Goal: Task Accomplishment & Management: Manage account settings

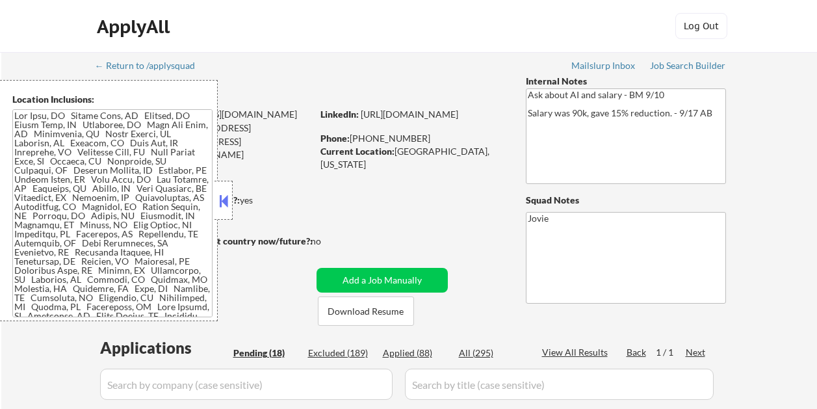
select select ""pending""
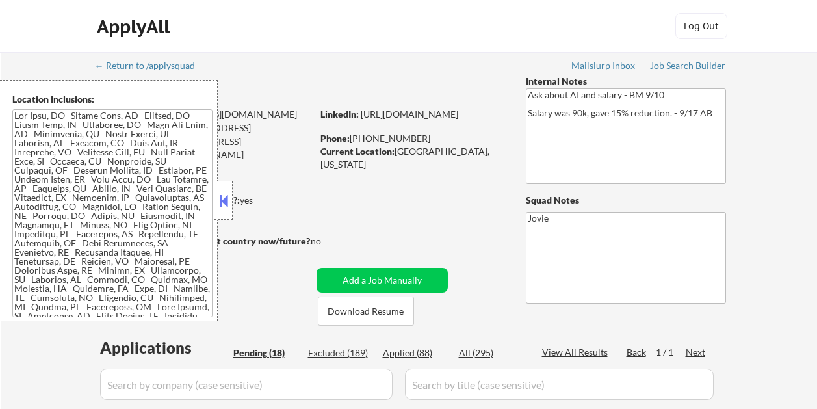
select select ""pending""
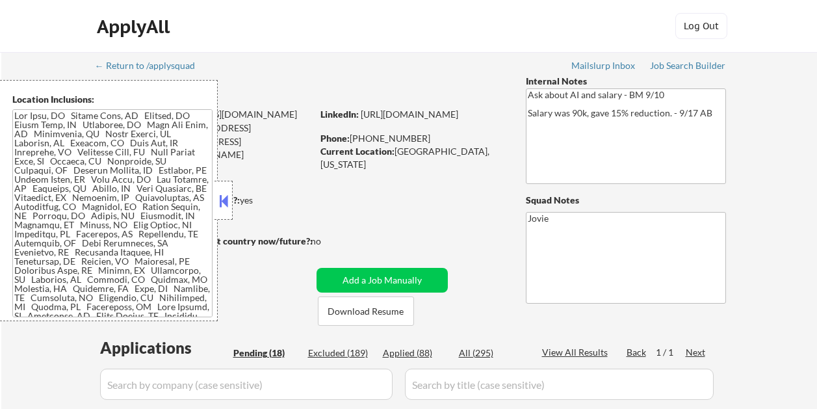
select select ""pending""
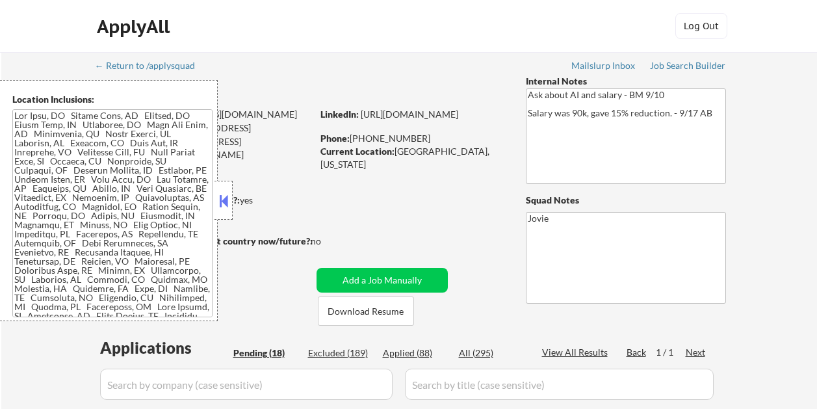
select select ""pending""
click at [228, 197] on button at bounding box center [224, 201] width 14 height 20
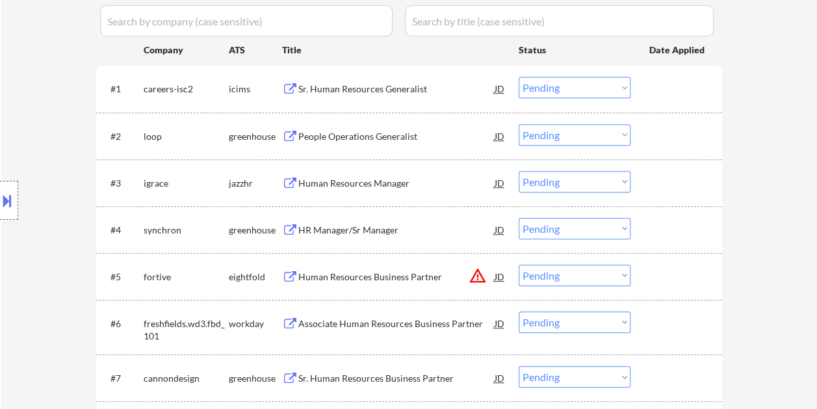
scroll to position [390, 0]
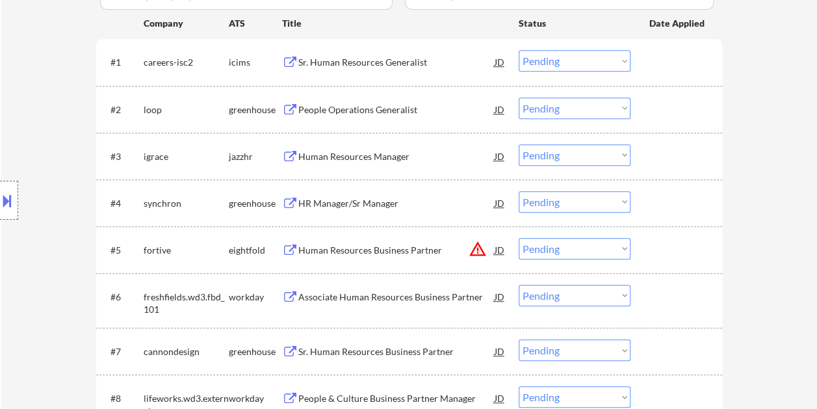
click at [683, 105] on div at bounding box center [678, 109] width 57 height 23
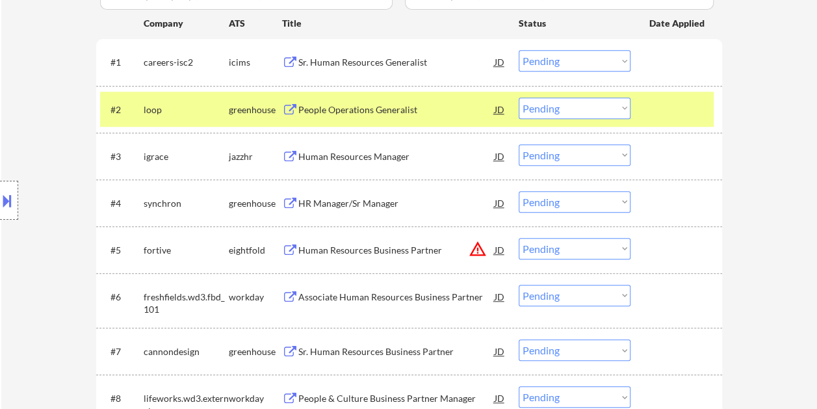
click at [365, 110] on div "People Operations Generalist" at bounding box center [396, 109] width 196 height 13
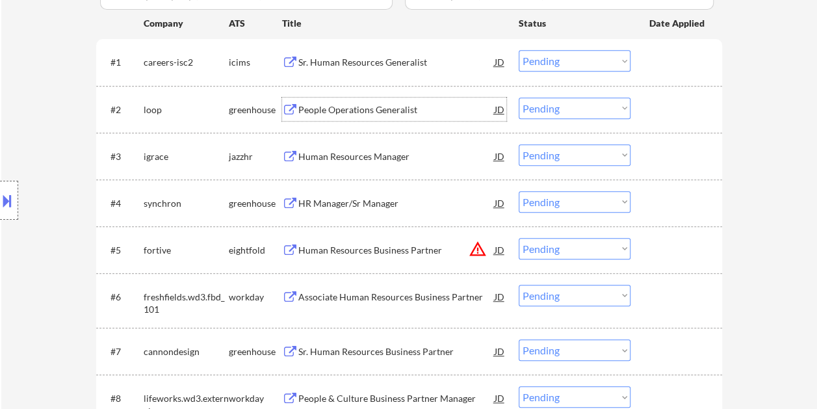
click at [682, 100] on div at bounding box center [678, 109] width 57 height 23
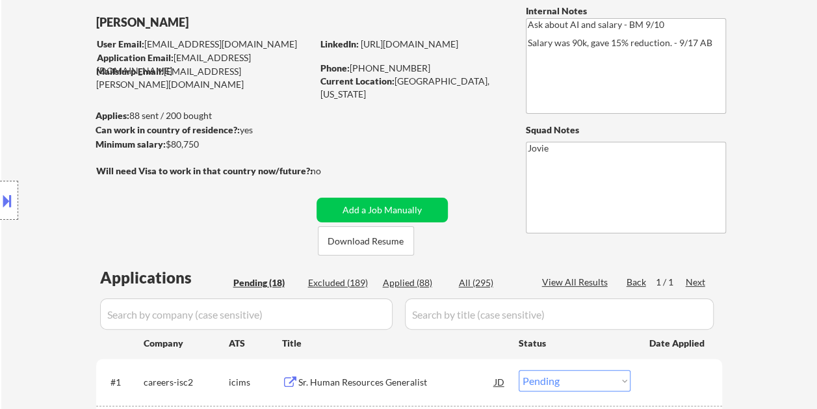
scroll to position [61, 0]
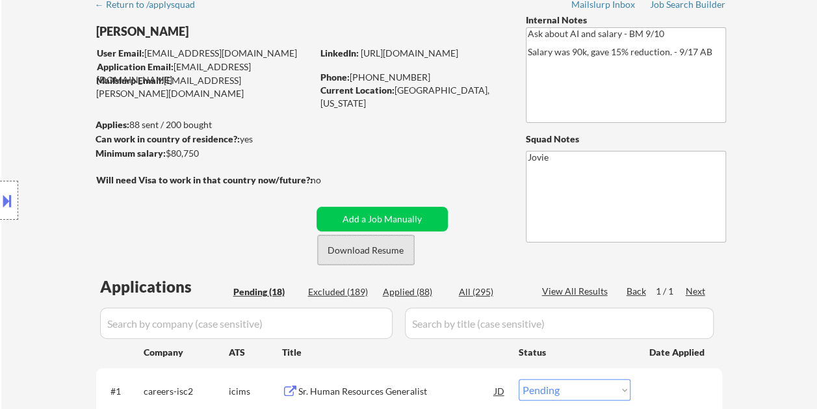
click at [341, 249] on button "Download Resume" at bounding box center [366, 249] width 96 height 29
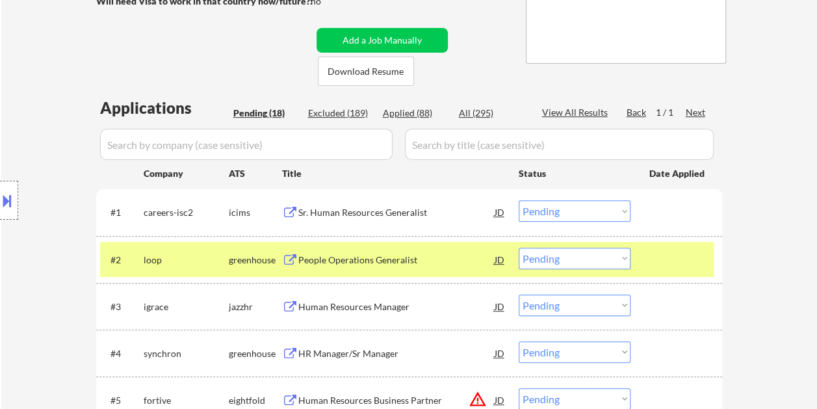
scroll to position [260, 0]
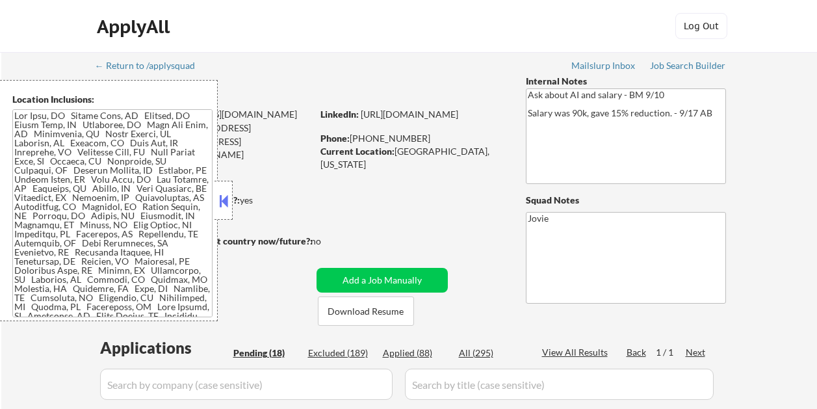
select select ""pending""
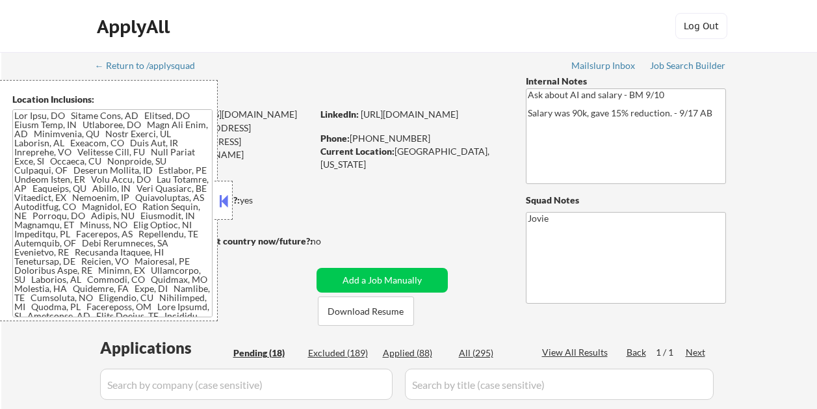
select select ""pending""
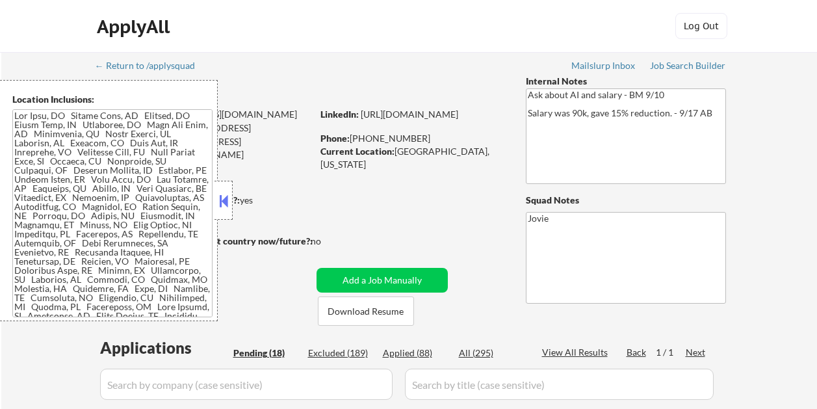
select select ""pending""
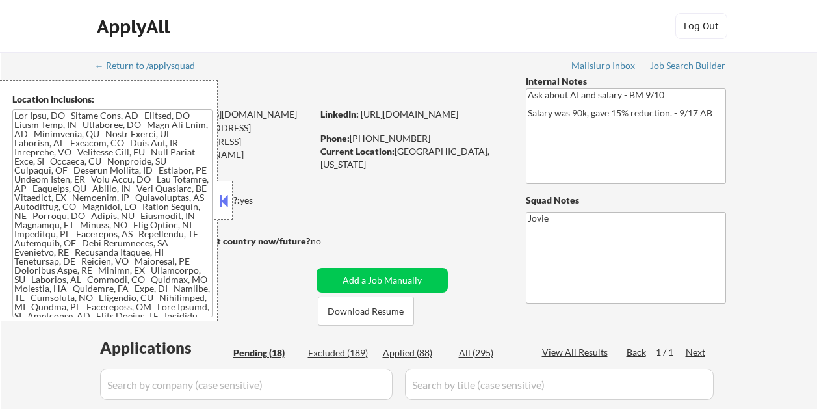
select select ""pending""
drag, startPoint x: 230, startPoint y: 204, endPoint x: 264, endPoint y: 216, distance: 35.8
click at [230, 204] on button at bounding box center [224, 201] width 14 height 20
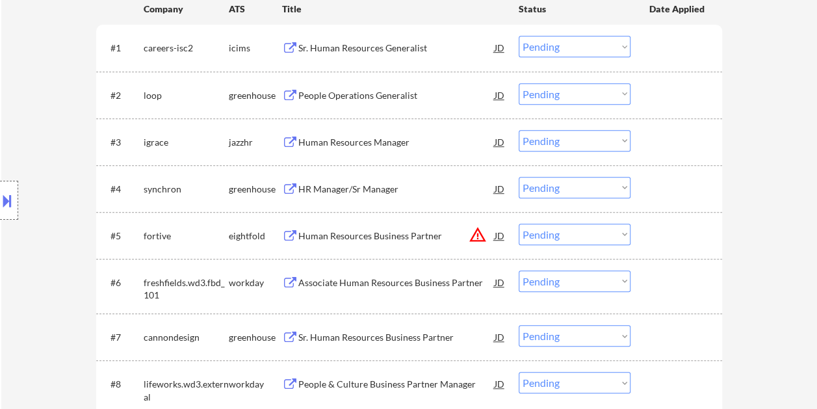
scroll to position [409, 0]
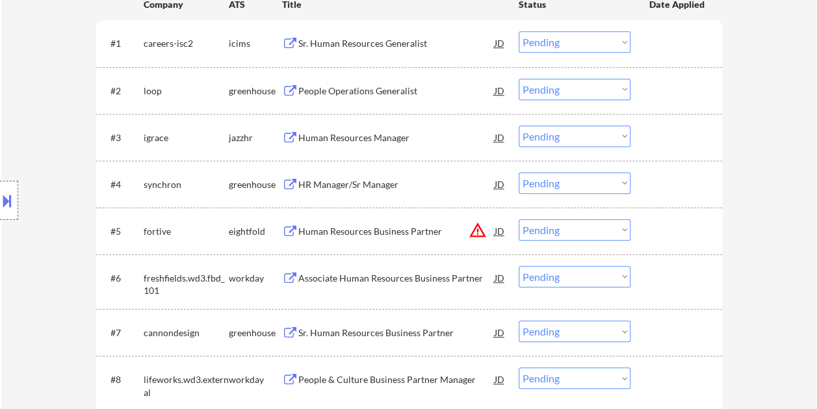
click at [668, 71] on div "#2 loop greenhouse People Operations Generalist JD Choose an option... Pending …" at bounding box center [409, 90] width 626 height 47
drag, startPoint x: 710, startPoint y: 91, endPoint x: 665, endPoint y: 101, distance: 46.1
click at [706, 92] on div "#2 loop greenhouse People Operations Generalist JD Choose an option... Pending …" at bounding box center [407, 90] width 614 height 35
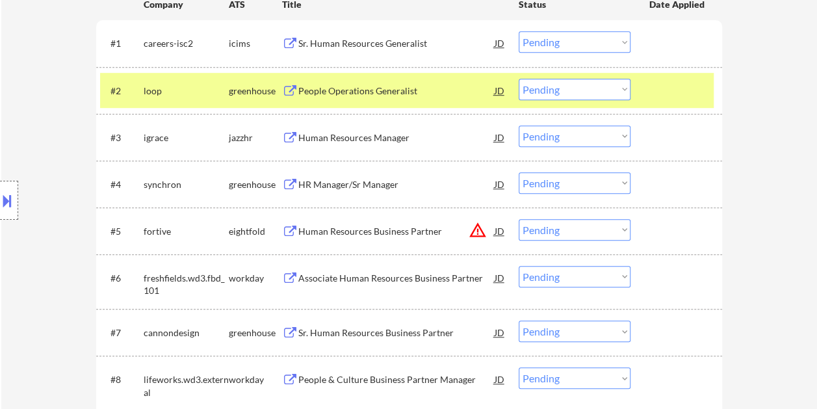
click at [333, 85] on div "People Operations Generalist" at bounding box center [396, 91] width 196 height 13
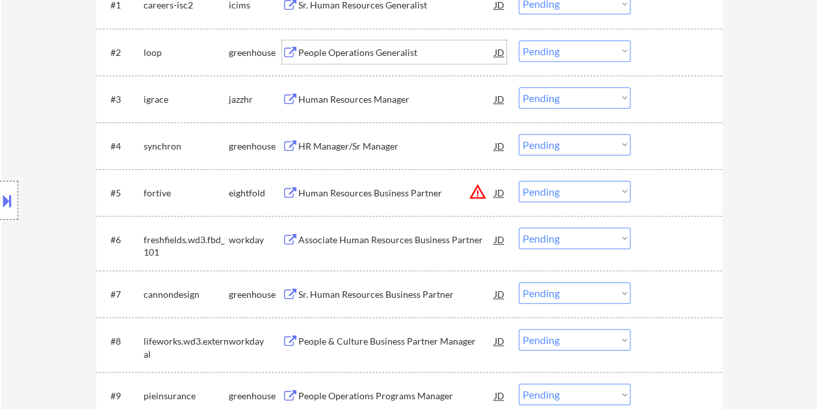
scroll to position [474, 0]
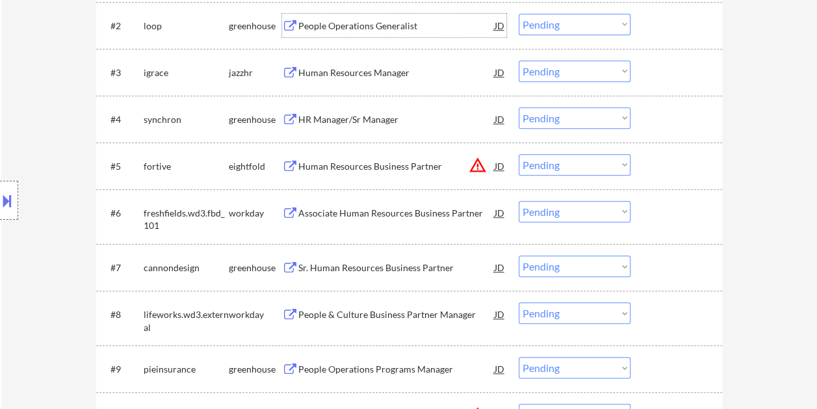
click at [668, 24] on div at bounding box center [678, 25] width 57 height 23
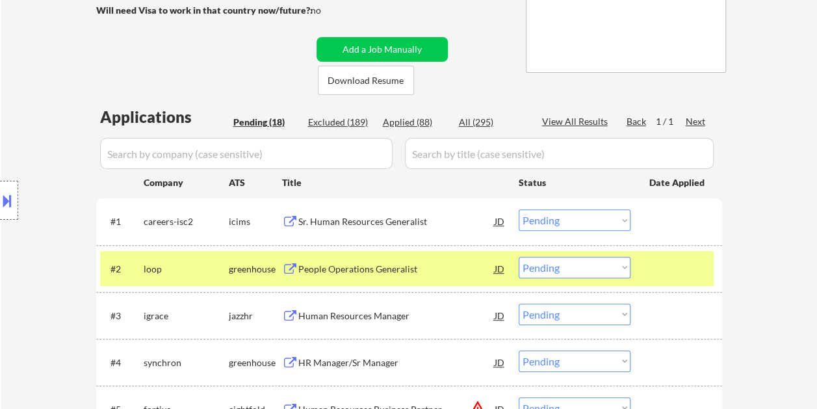
scroll to position [260, 0]
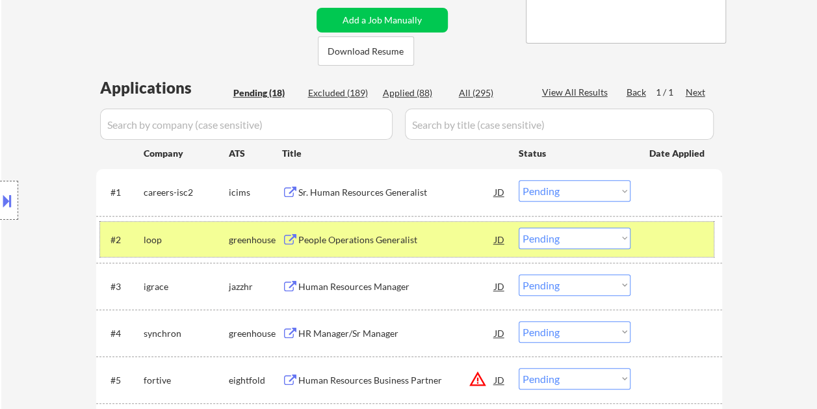
click at [691, 243] on div at bounding box center [678, 239] width 57 height 23
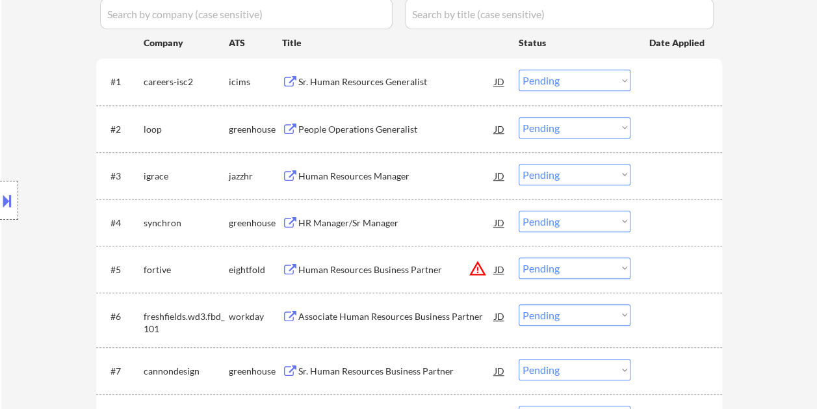
scroll to position [390, 0]
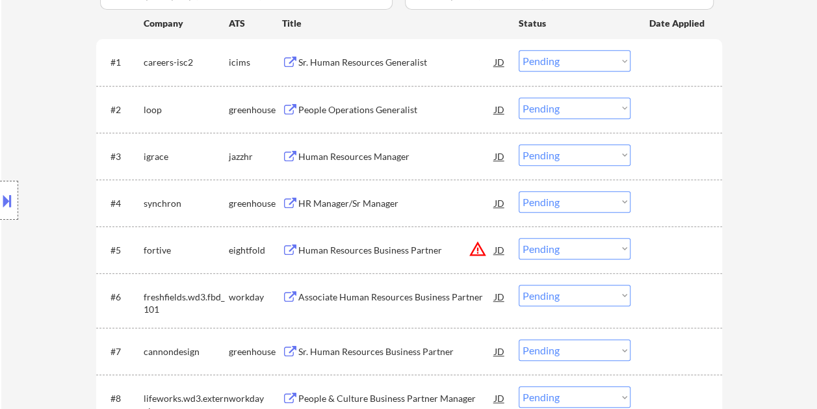
click at [685, 111] on div at bounding box center [678, 109] width 57 height 23
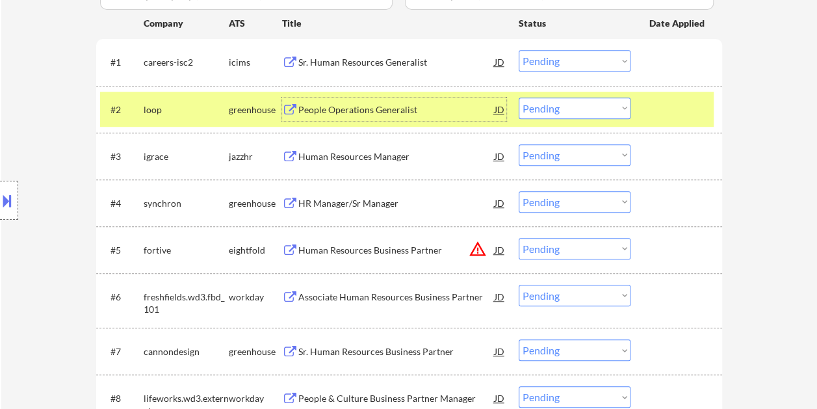
click at [395, 111] on div "People Operations Generalist" at bounding box center [396, 109] width 196 height 13
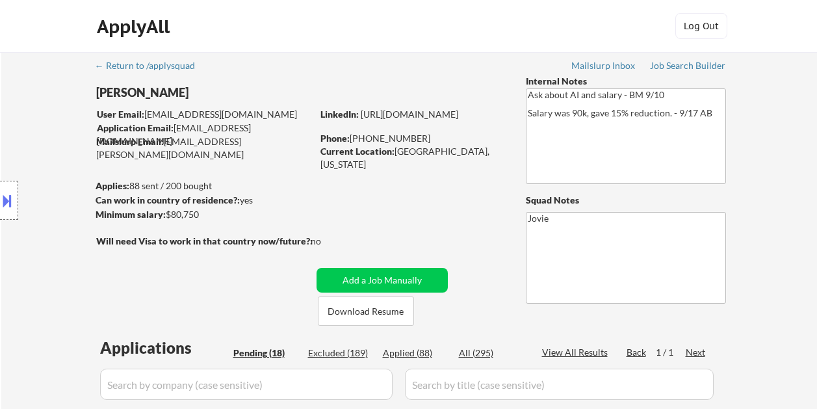
select select ""pending""
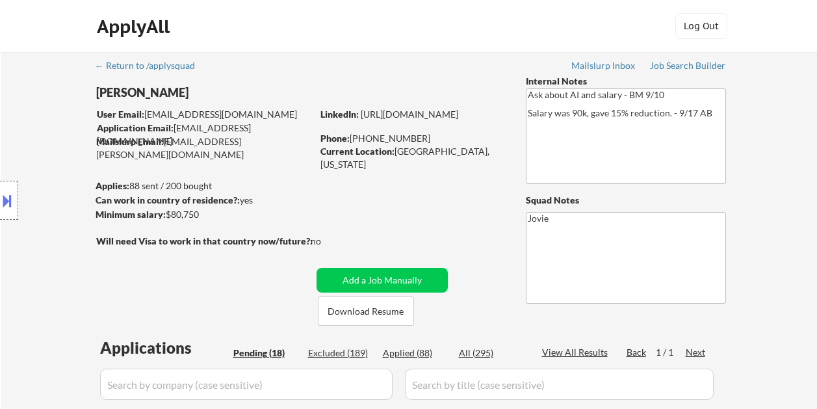
select select ""pending""
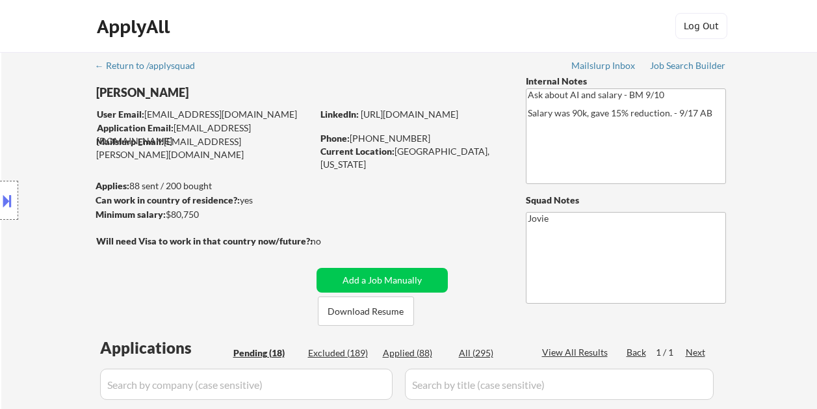
select select ""pending""
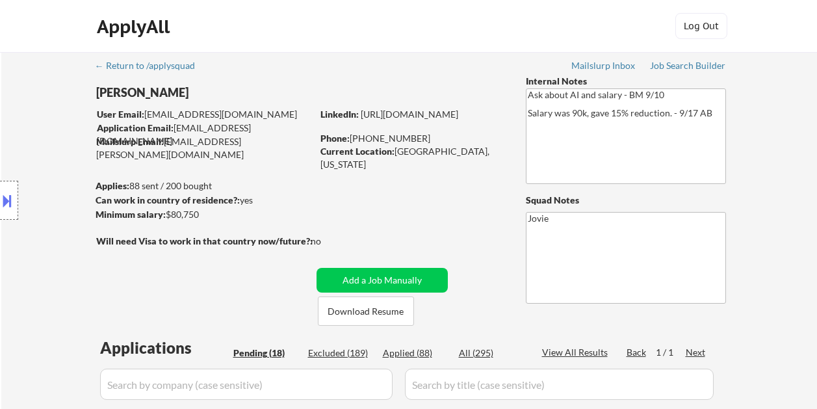
select select ""pending""
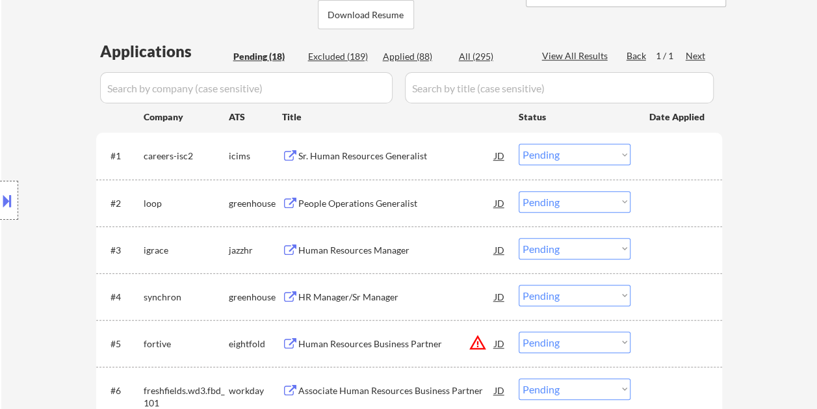
scroll to position [333, 0]
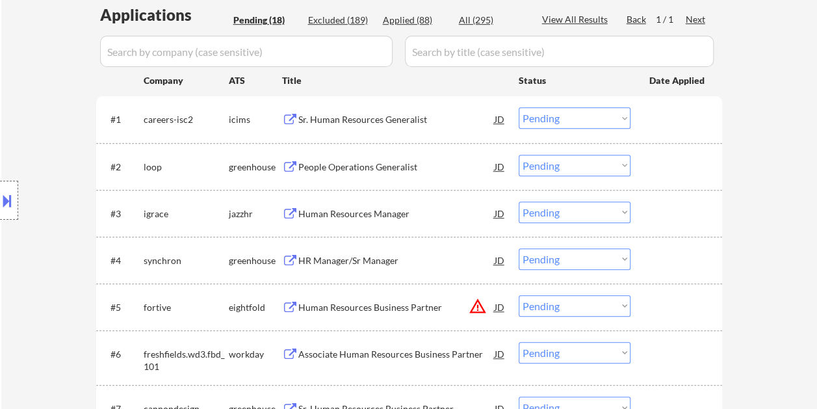
click at [676, 169] on div at bounding box center [678, 166] width 57 height 23
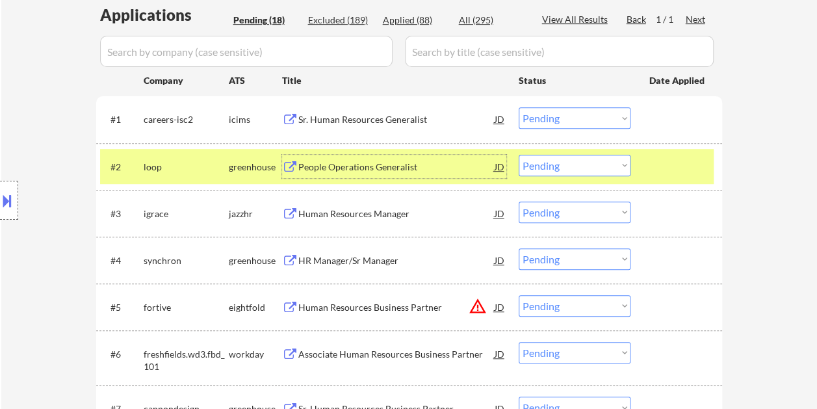
click at [470, 161] on div "People Operations Generalist" at bounding box center [396, 167] width 196 height 13
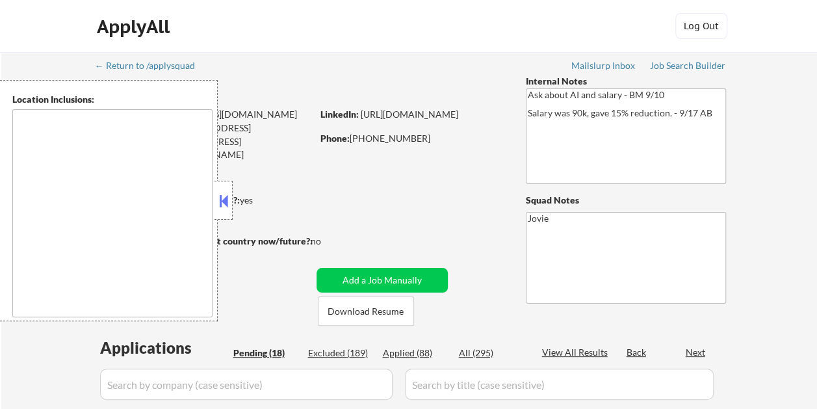
select select ""pending""
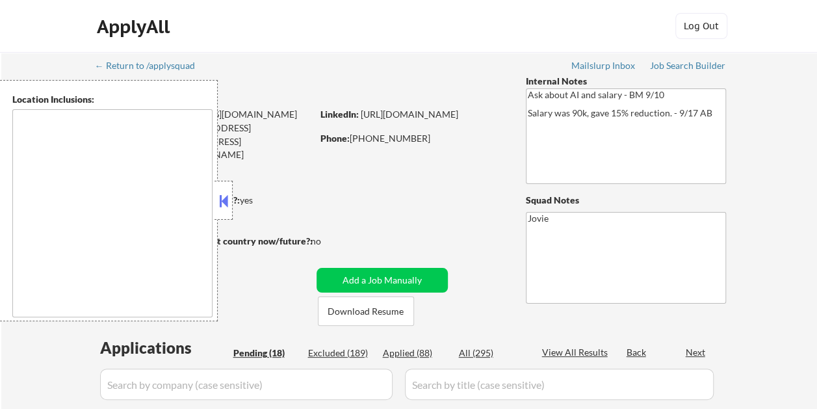
select select ""pending""
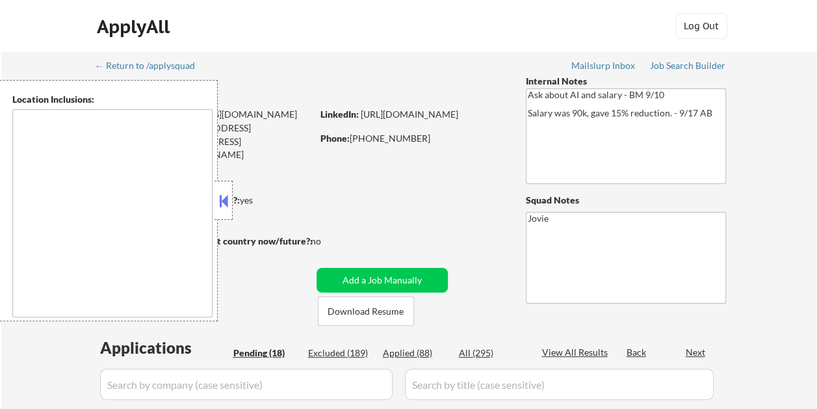
select select ""pending""
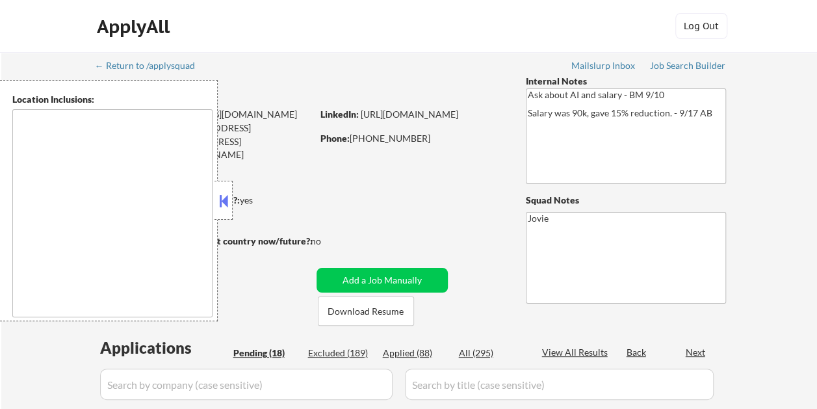
select select ""pending""
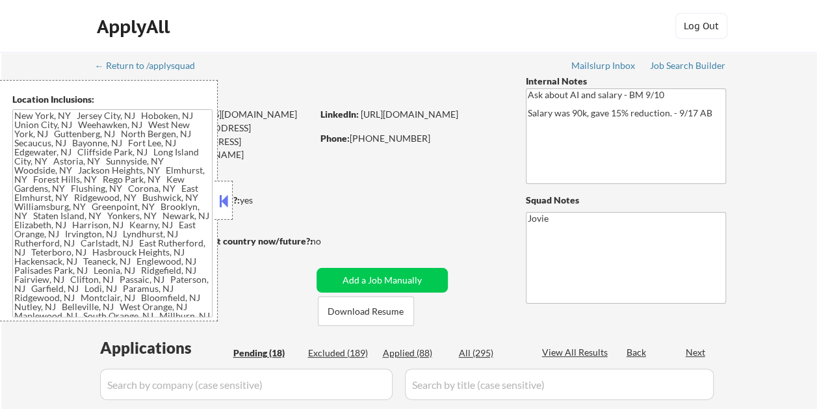
type textarea "[US_STATE], [GEOGRAPHIC_DATA] [GEOGRAPHIC_DATA], [GEOGRAPHIC_DATA] [GEOGRAPHIC_…"
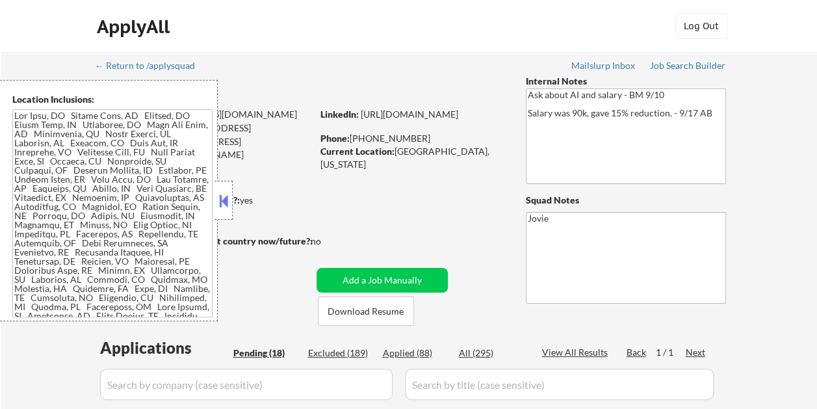
click at [228, 200] on button at bounding box center [224, 201] width 14 height 20
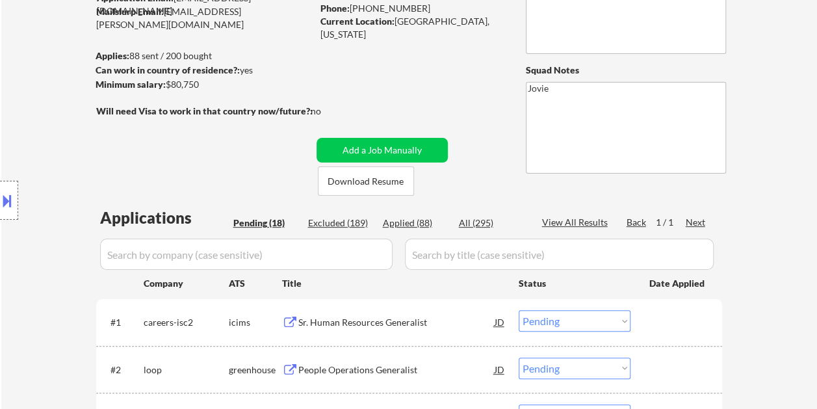
scroll to position [195, 0]
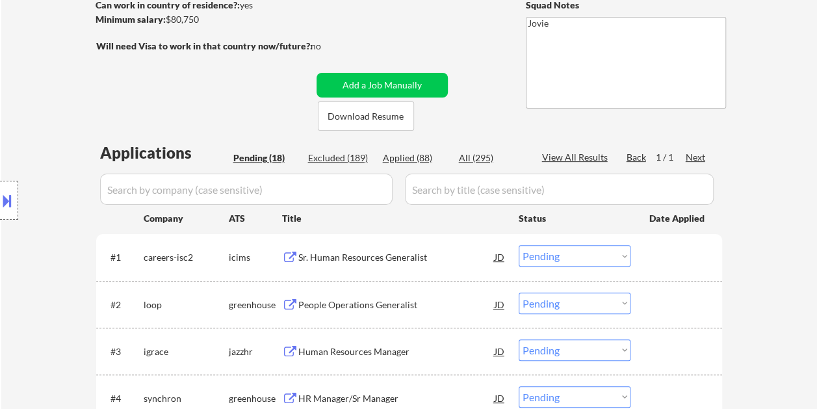
drag, startPoint x: 681, startPoint y: 303, endPoint x: 651, endPoint y: 306, distance: 30.7
click at [680, 304] on div at bounding box center [678, 304] width 57 height 23
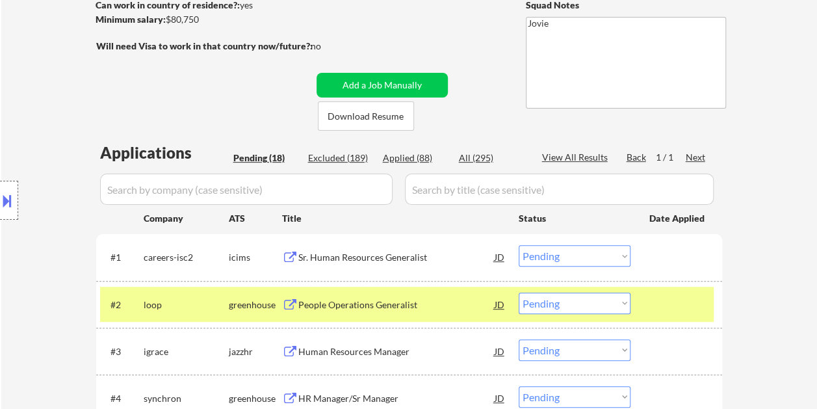
click at [391, 306] on div "People Operations Generalist" at bounding box center [396, 304] width 196 height 13
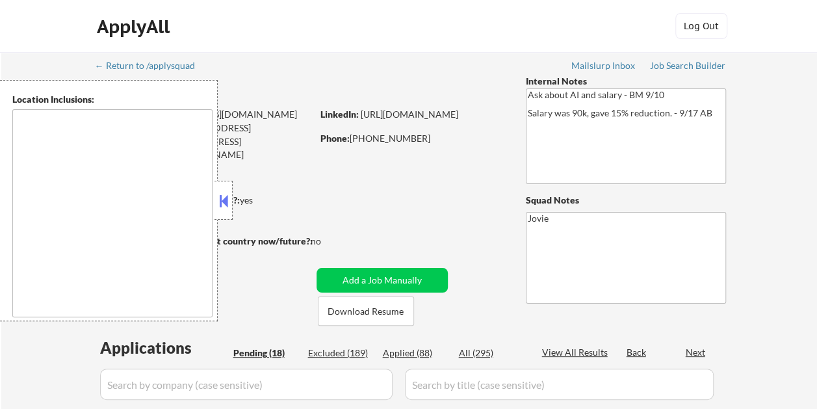
select select ""pending""
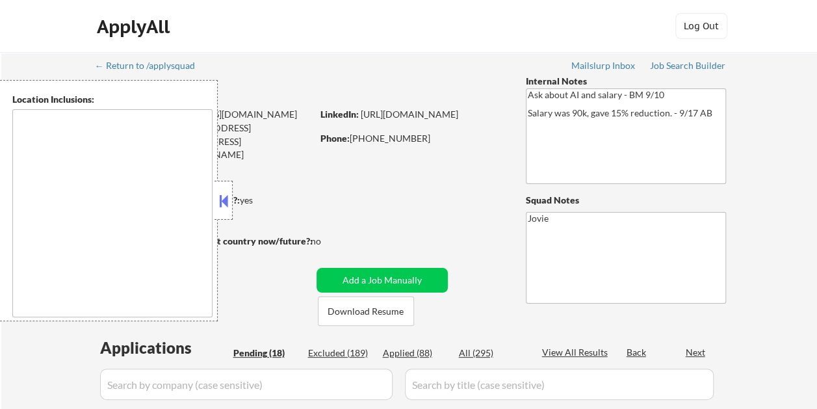
select select ""pending""
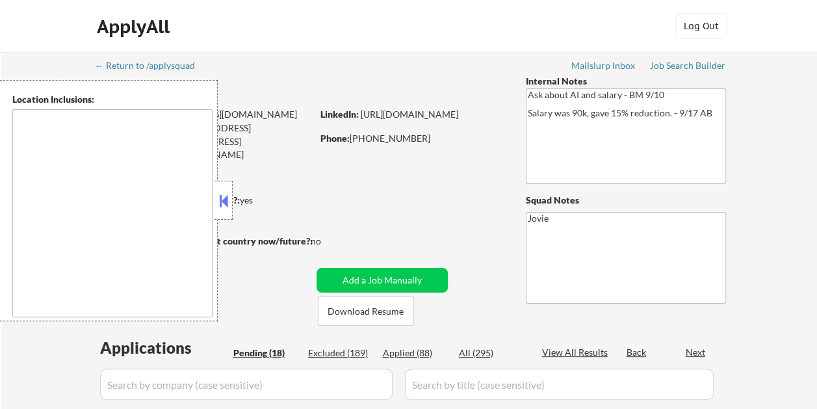
select select ""pending""
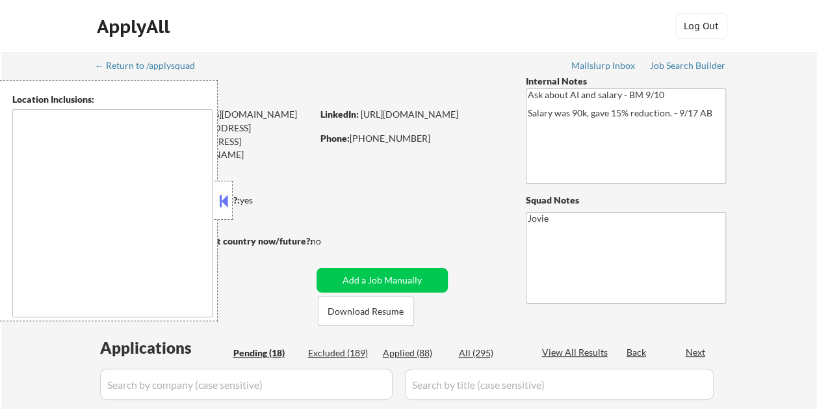
select select ""pending""
type textarea "[US_STATE], [GEOGRAPHIC_DATA] [GEOGRAPHIC_DATA], [GEOGRAPHIC_DATA] [GEOGRAPHIC_…"
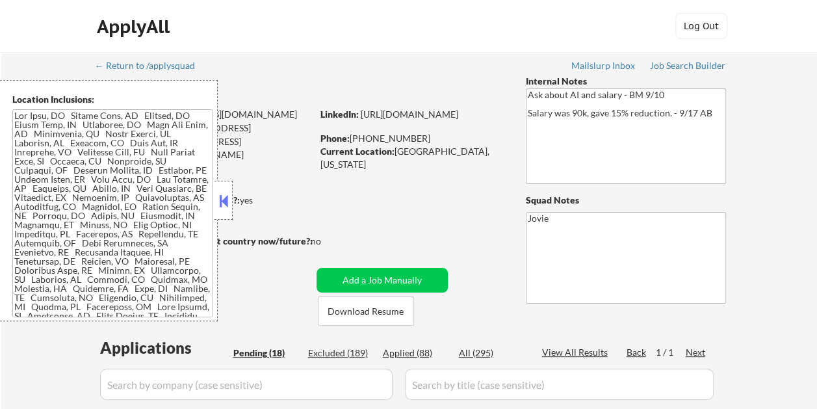
click at [222, 194] on button at bounding box center [224, 201] width 14 height 20
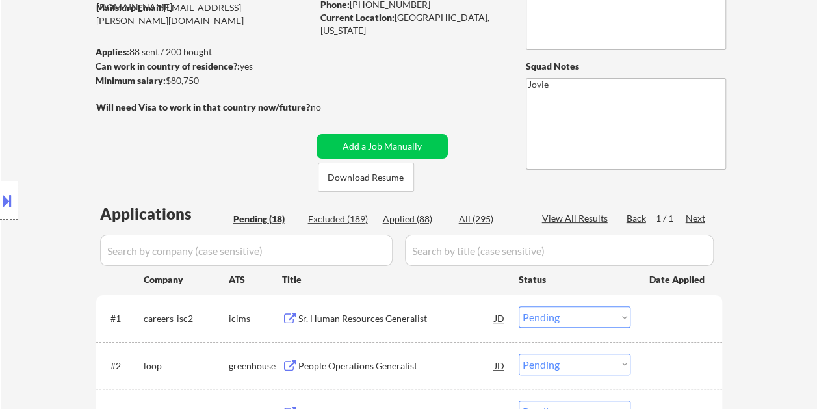
scroll to position [195, 0]
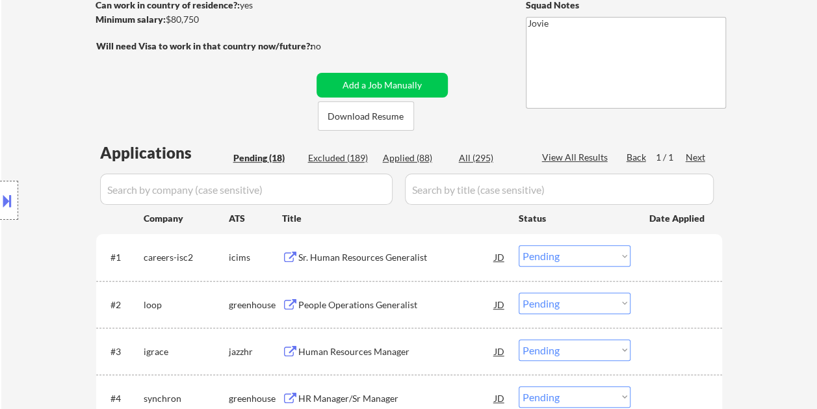
click at [661, 302] on div at bounding box center [678, 304] width 57 height 23
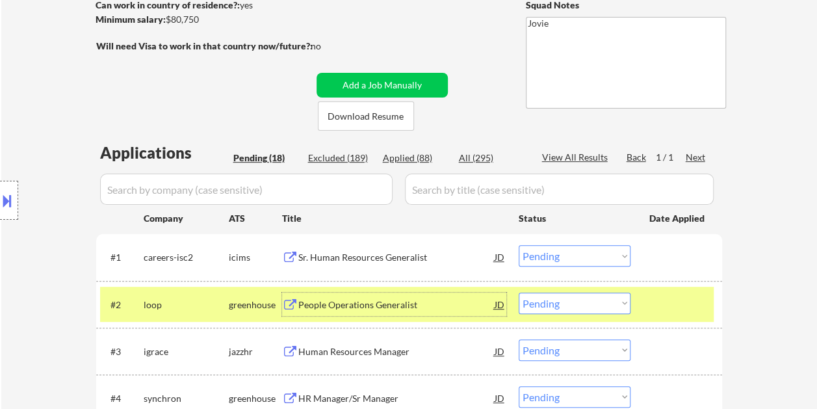
click at [373, 306] on div "People Operations Generalist" at bounding box center [396, 304] width 196 height 13
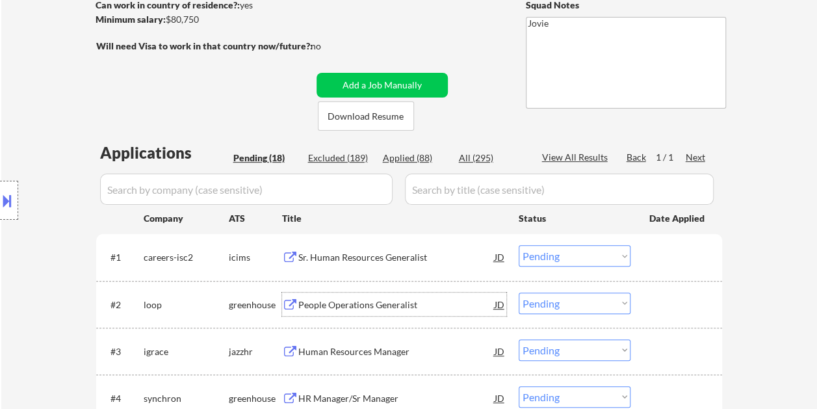
click at [652, 312] on div at bounding box center [678, 304] width 57 height 23
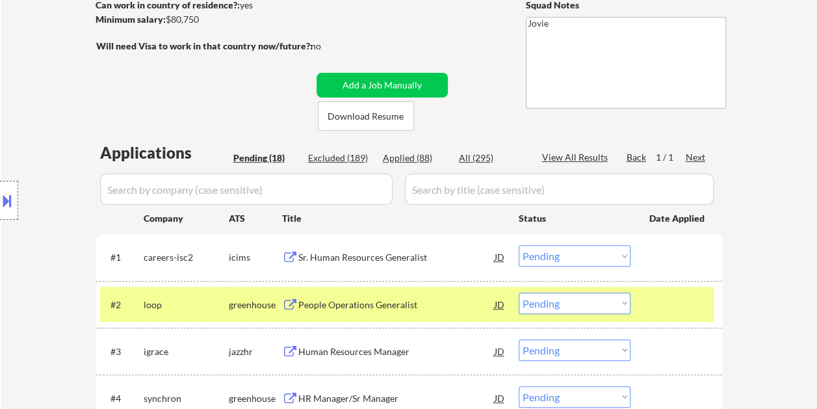
click at [622, 300] on select "Choose an option... Pending Applied Excluded (Questions) Excluded (Expired) Exc…" at bounding box center [575, 303] width 112 height 21
click at [519, 293] on select "Choose an option... Pending Applied Excluded (Questions) Excluded (Expired) Exc…" at bounding box center [575, 303] width 112 height 21
select select ""pending""
click at [659, 313] on div at bounding box center [678, 304] width 57 height 23
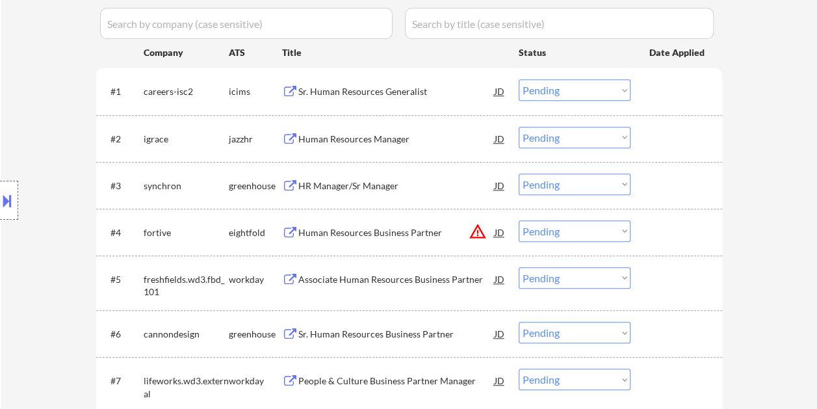
scroll to position [372, 0]
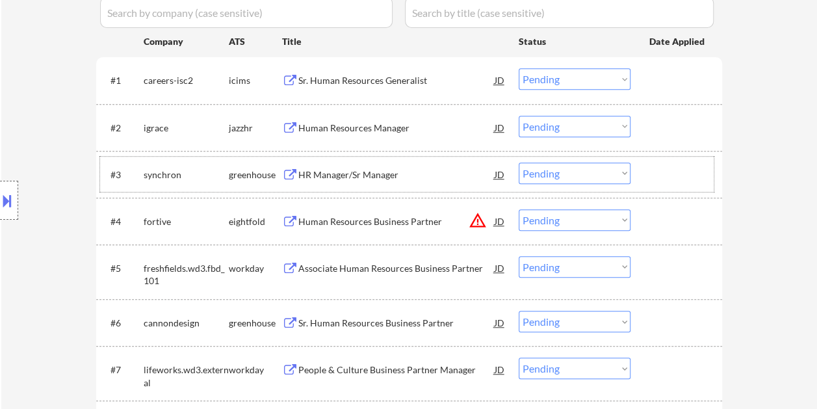
click at [667, 166] on div at bounding box center [678, 174] width 57 height 23
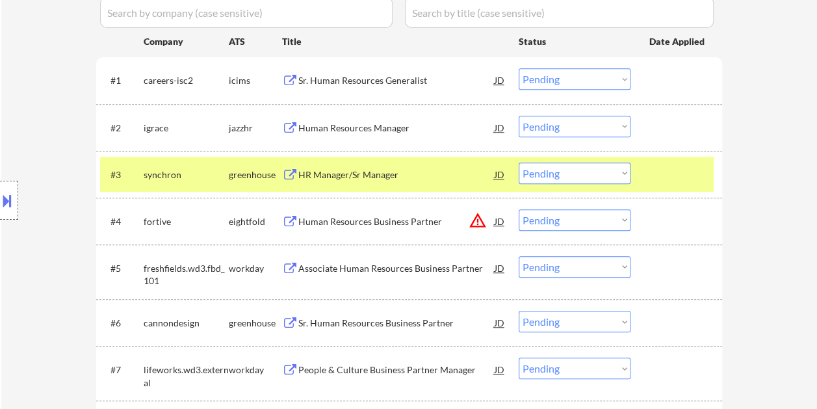
click at [443, 173] on div "HR Manager/Sr Manager" at bounding box center [396, 174] width 196 height 13
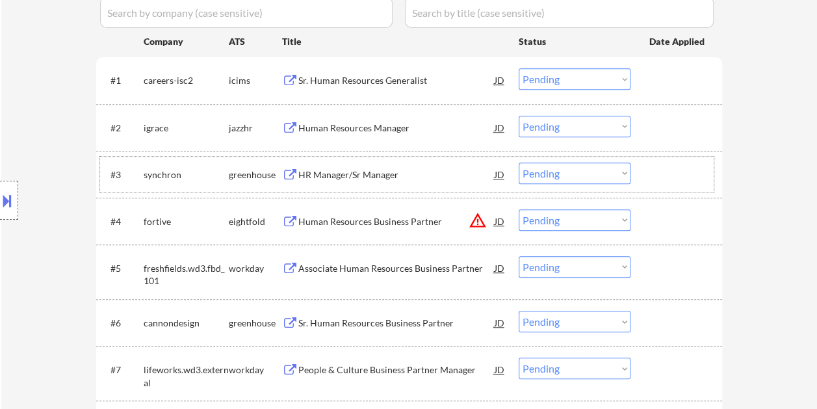
click at [685, 169] on div at bounding box center [678, 174] width 57 height 23
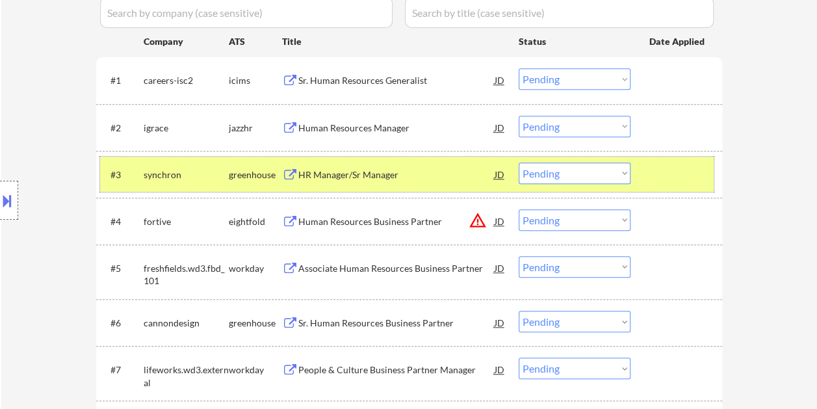
click at [2, 185] on div at bounding box center [9, 200] width 18 height 39
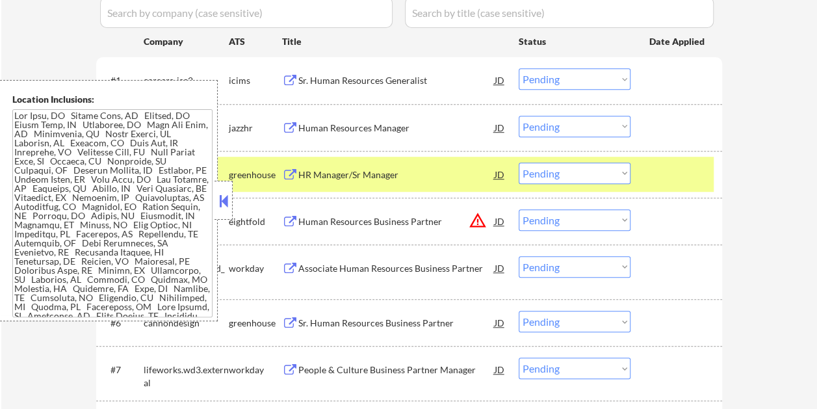
click at [222, 203] on button at bounding box center [224, 201] width 14 height 20
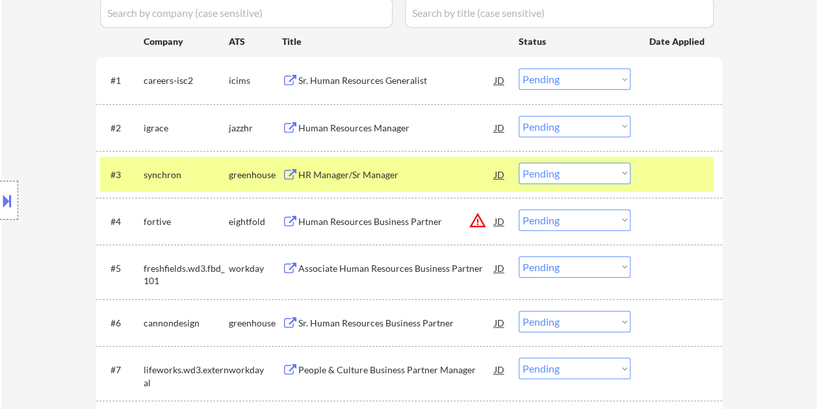
click at [689, 165] on div at bounding box center [678, 174] width 57 height 23
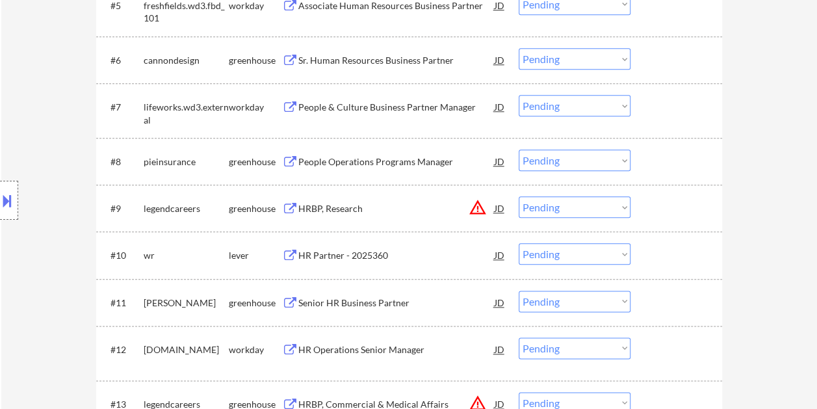
scroll to position [665, 0]
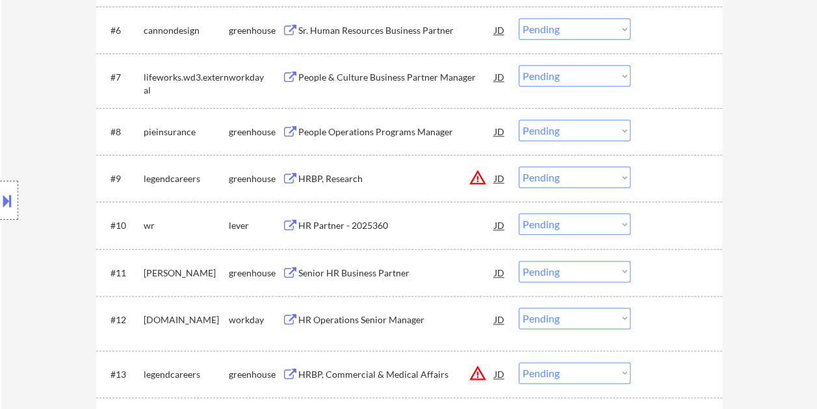
drag, startPoint x: 671, startPoint y: 222, endPoint x: 652, endPoint y: 222, distance: 18.9
click at [667, 222] on div at bounding box center [678, 224] width 57 height 23
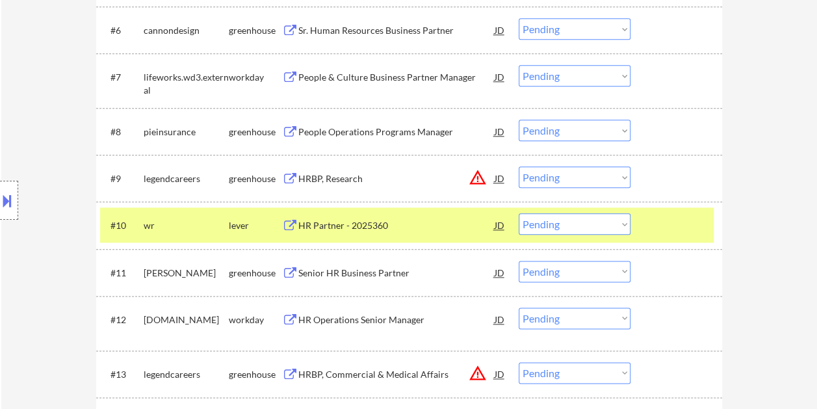
click at [339, 221] on div "HR Partner - 2025360" at bounding box center [396, 225] width 196 height 13
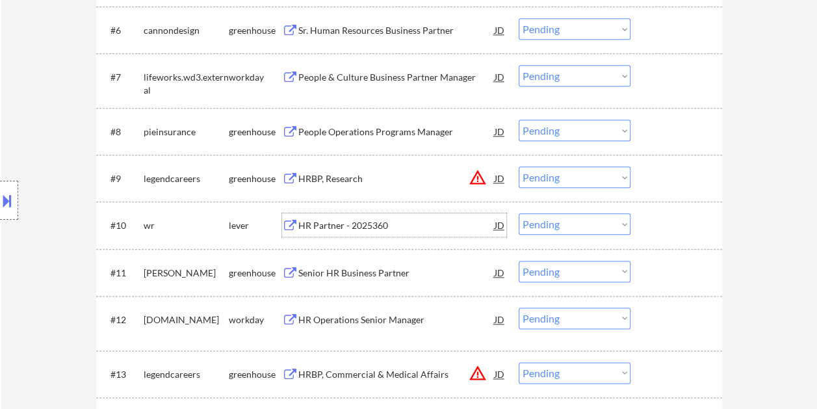
drag, startPoint x: 693, startPoint y: 229, endPoint x: 685, endPoint y: 227, distance: 8.0
click at [687, 227] on div at bounding box center [678, 224] width 57 height 23
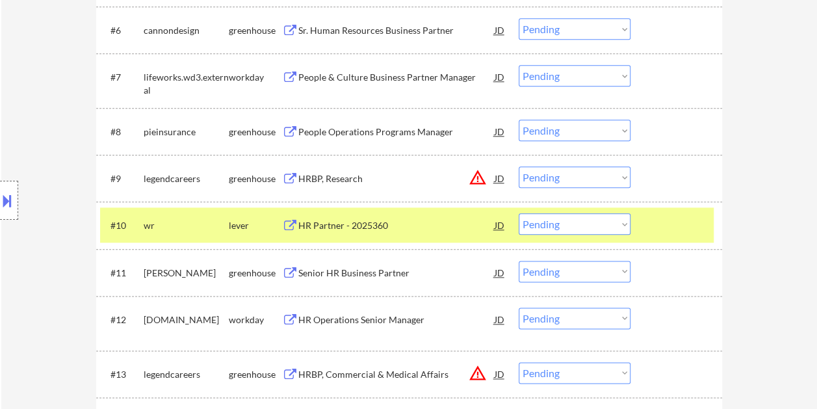
click at [621, 217] on select "Choose an option... Pending Applied Excluded (Questions) Excluded (Expired) Exc…" at bounding box center [575, 223] width 112 height 21
click at [519, 213] on select "Choose an option... Pending Applied Excluded (Questions) Excluded (Expired) Exc…" at bounding box center [575, 223] width 112 height 21
select select ""pending""
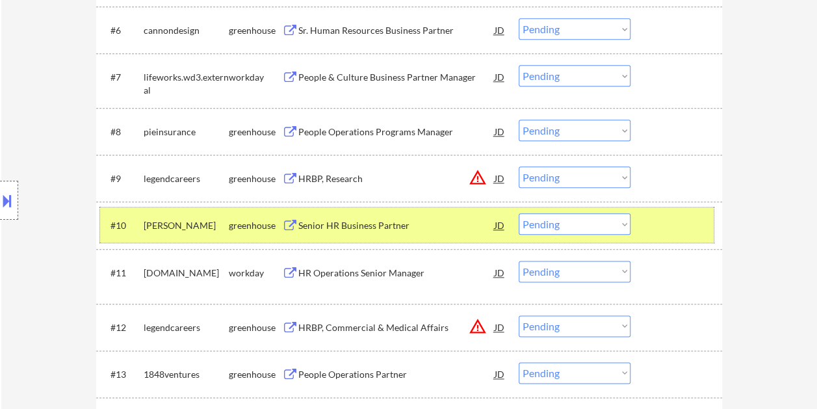
click at [678, 222] on div at bounding box center [678, 224] width 57 height 23
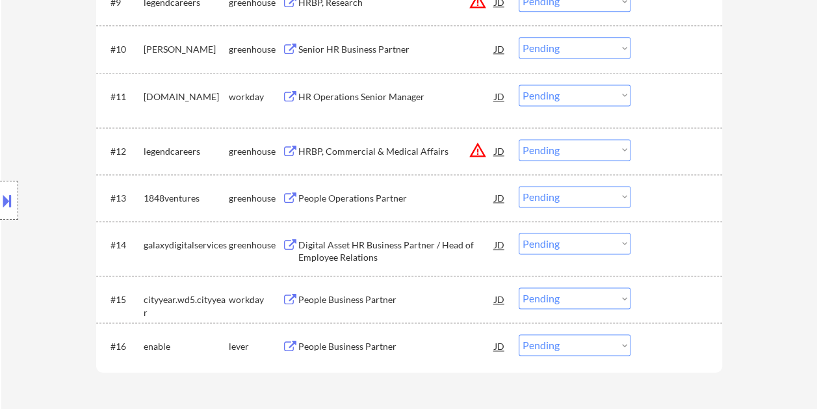
scroll to position [860, 0]
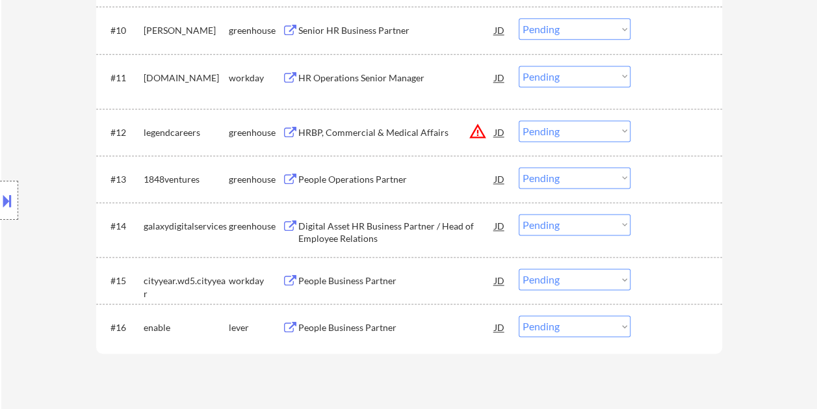
click at [683, 321] on div at bounding box center [678, 326] width 57 height 23
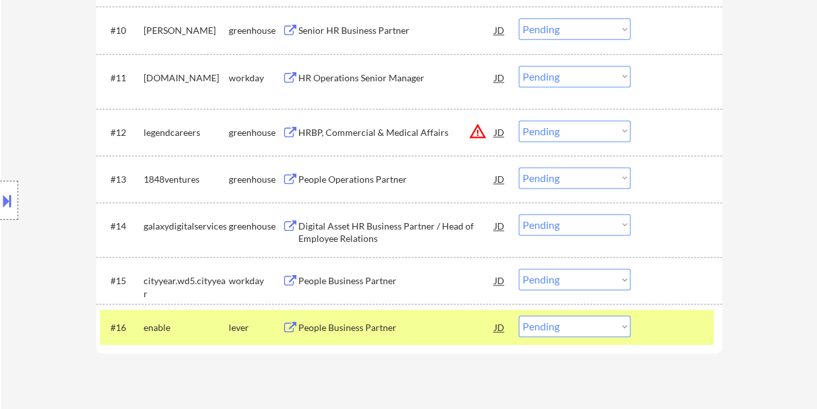
click at [321, 319] on div "People Business Partner" at bounding box center [396, 326] width 196 height 23
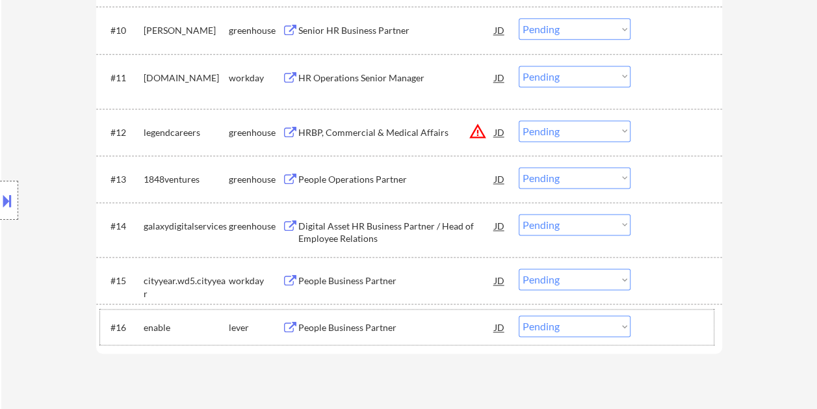
click at [671, 324] on div at bounding box center [678, 326] width 57 height 23
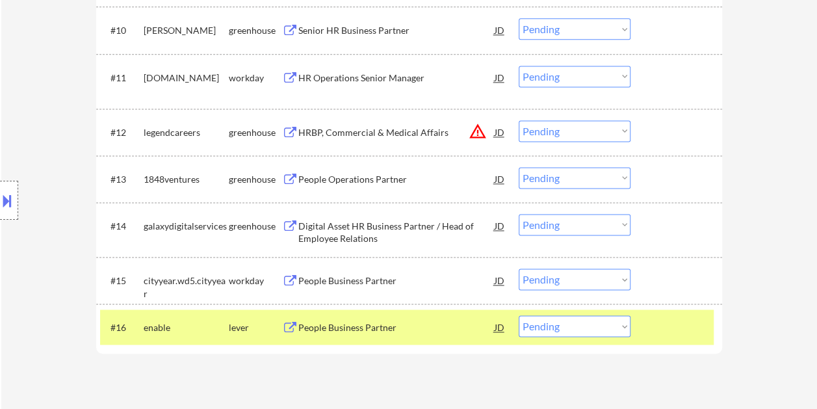
click at [613, 324] on select "Choose an option... Pending Applied Excluded (Questions) Excluded (Expired) Exc…" at bounding box center [575, 325] width 112 height 21
select select ""applied""
click at [519, 315] on select "Choose an option... Pending Applied Excluded (Questions) Excluded (Expired) Exc…" at bounding box center [575, 325] width 112 height 21
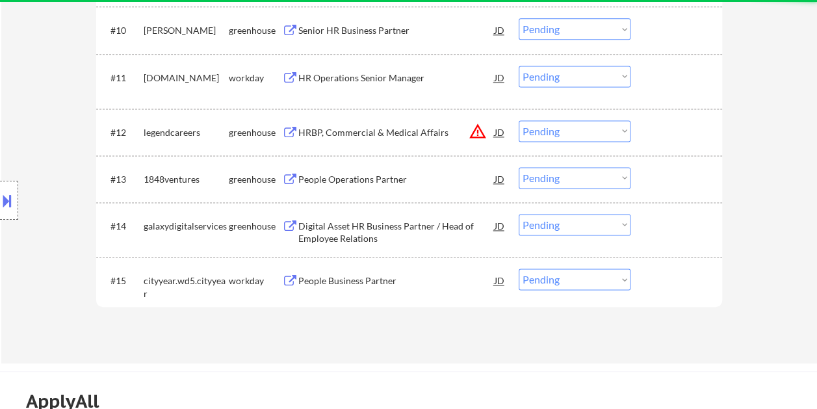
click at [695, 286] on div at bounding box center [678, 280] width 57 height 23
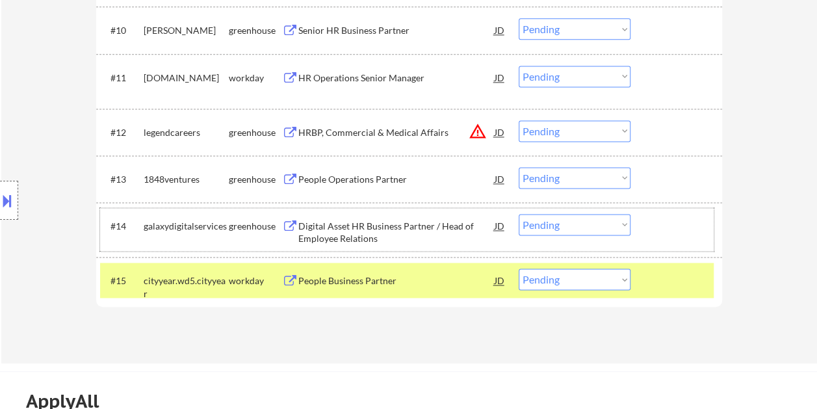
click at [687, 225] on div at bounding box center [678, 225] width 57 height 23
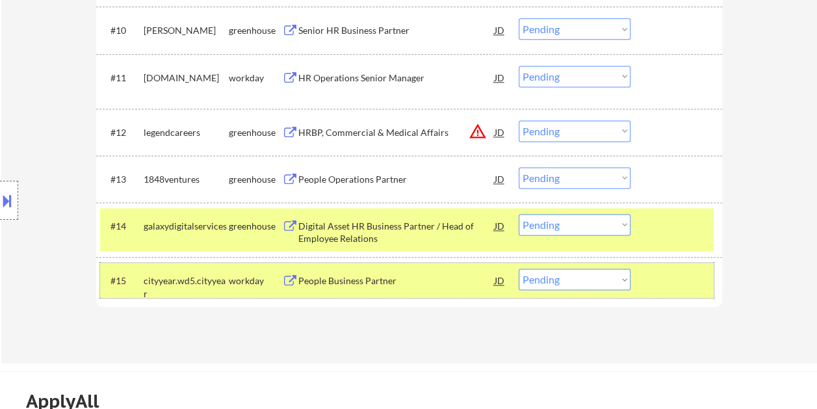
click at [674, 276] on div at bounding box center [678, 280] width 57 height 23
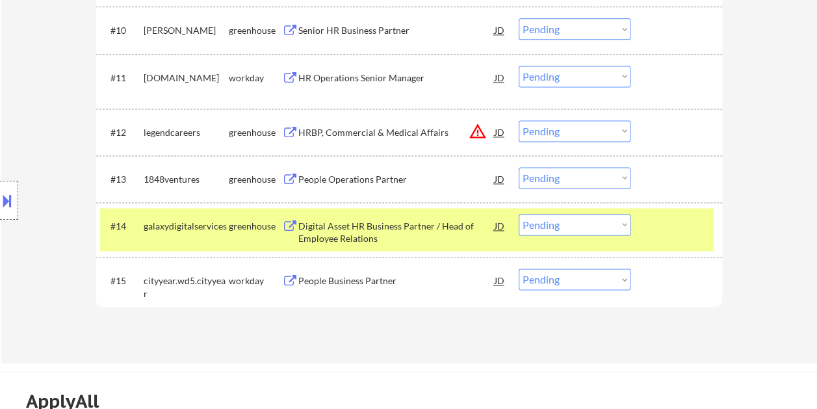
click at [666, 215] on div at bounding box center [678, 225] width 57 height 23
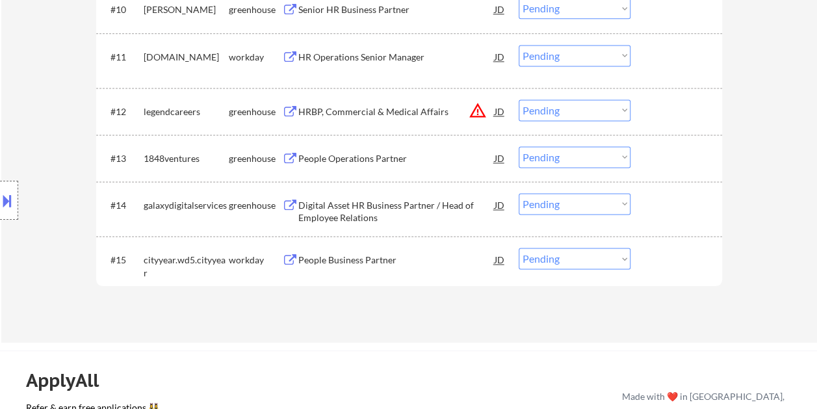
scroll to position [892, 0]
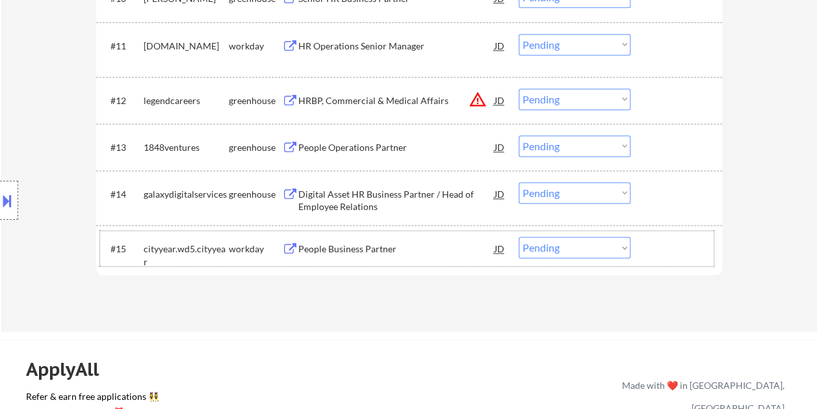
drag, startPoint x: 692, startPoint y: 239, endPoint x: 354, endPoint y: 245, distance: 337.5
click at [691, 239] on div at bounding box center [678, 248] width 57 height 23
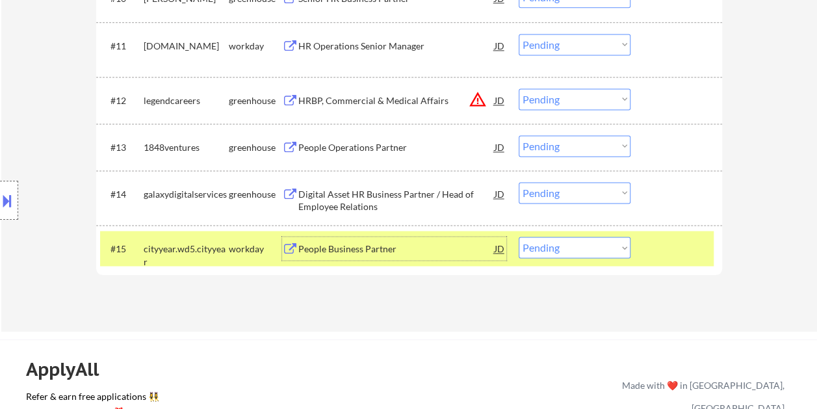
click at [338, 244] on div "People Business Partner" at bounding box center [396, 249] width 196 height 13
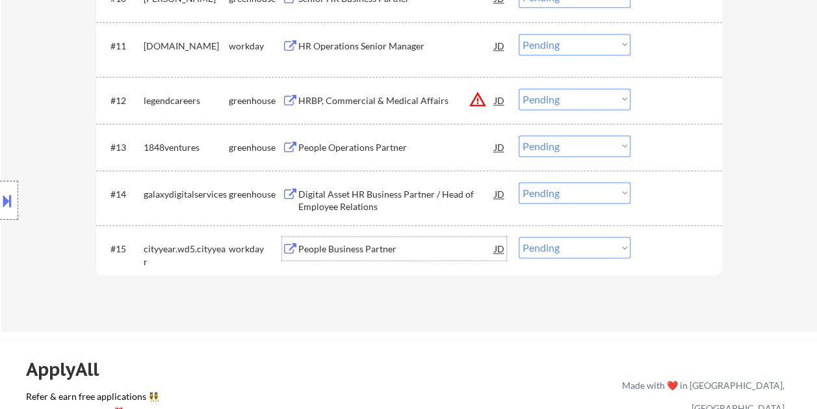
click at [685, 248] on div at bounding box center [678, 248] width 57 height 23
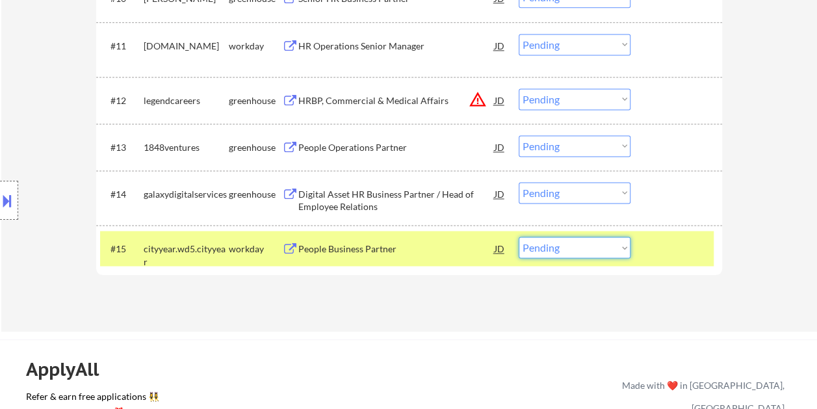
click at [617, 251] on select "Choose an option... Pending Applied Excluded (Questions) Excluded (Expired) Exc…" at bounding box center [575, 247] width 112 height 21
select select ""applied""
click at [519, 237] on select "Choose an option... Pending Applied Excluded (Questions) Excluded (Expired) Exc…" at bounding box center [575, 247] width 112 height 21
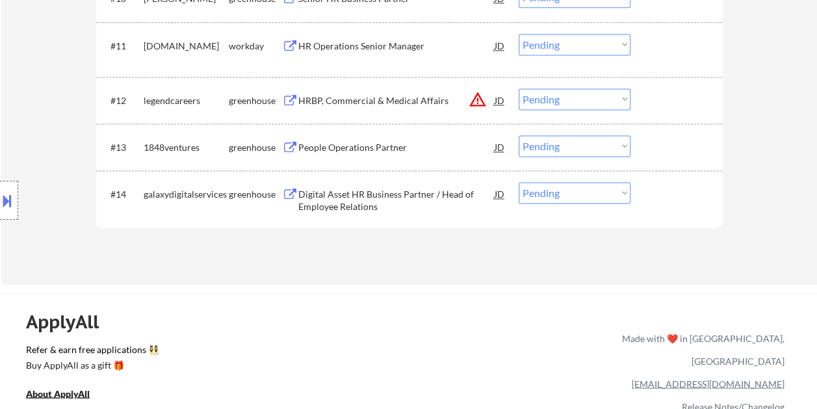
click at [706, 207] on div "#14 galaxydigitalservices greenhouse Digital Asset HR Business Partner / Head o…" at bounding box center [407, 197] width 614 height 43
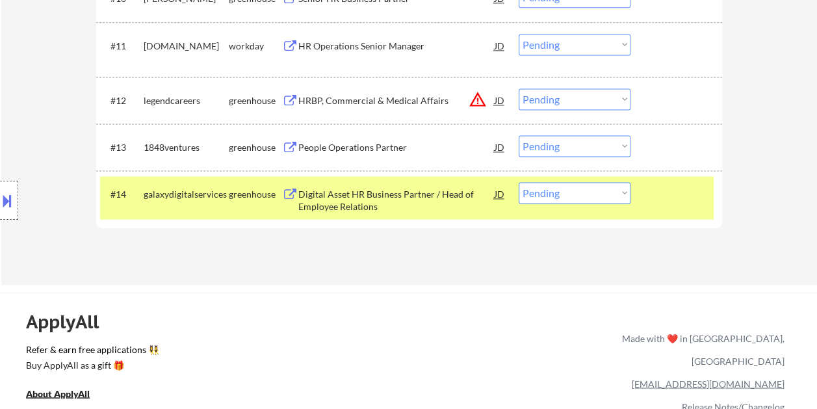
scroll to position [957, 0]
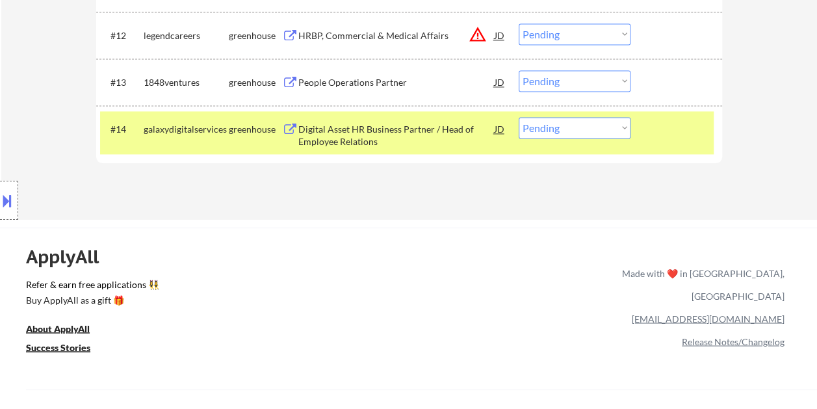
click at [678, 135] on div at bounding box center [678, 128] width 57 height 23
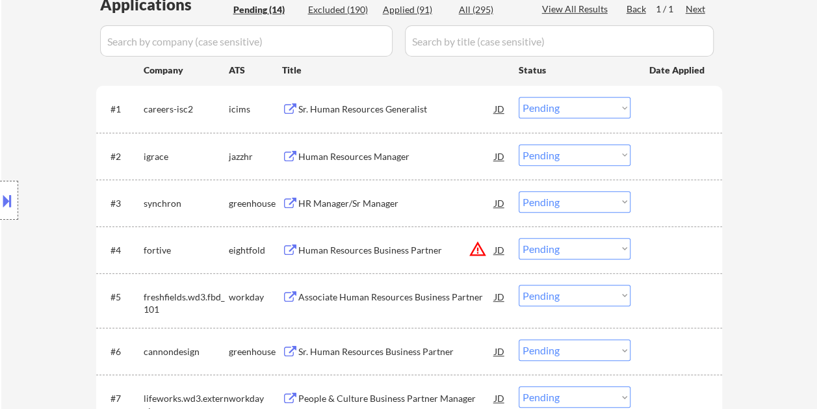
scroll to position [350, 0]
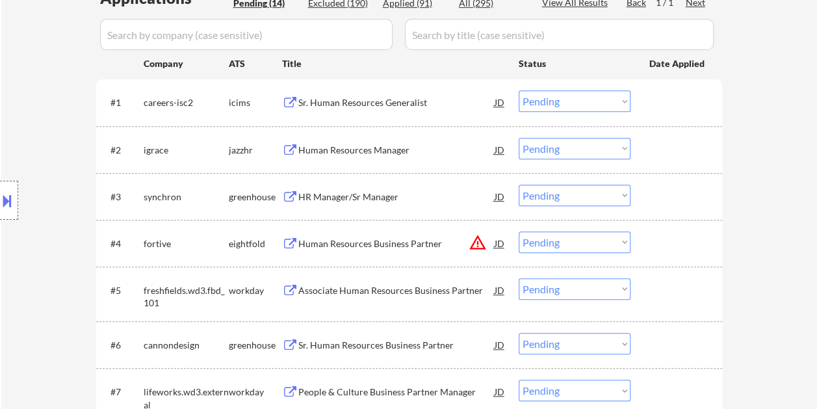
click at [663, 294] on div at bounding box center [678, 289] width 57 height 23
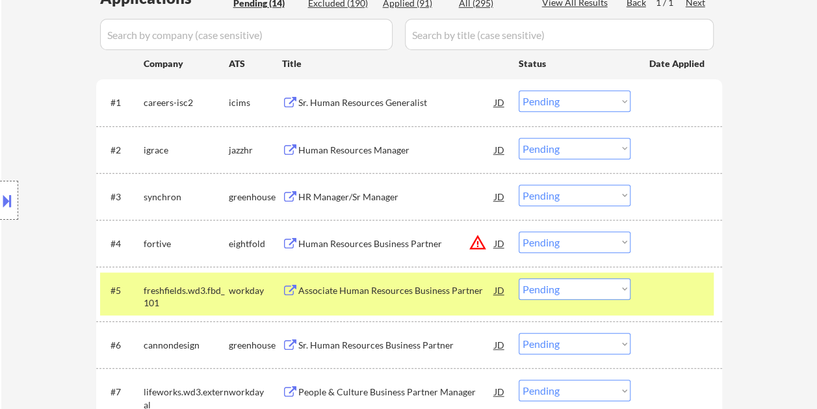
click at [406, 293] on div "Associate Human Resources Business Partner" at bounding box center [396, 290] width 196 height 13
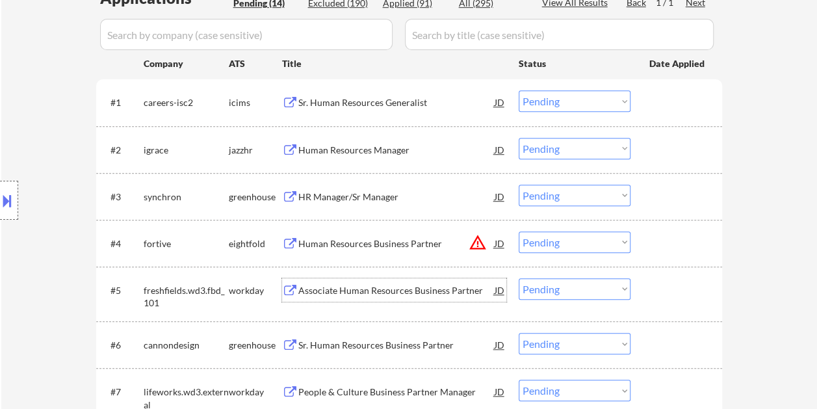
click at [668, 289] on div at bounding box center [678, 289] width 57 height 23
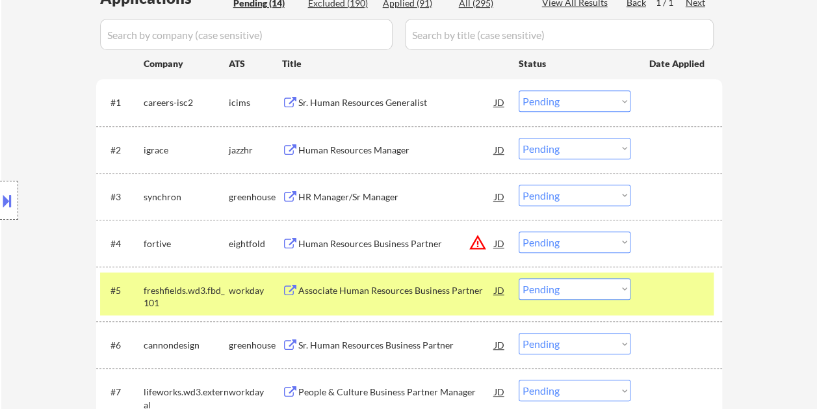
click at [627, 289] on select "Choose an option... Pending Applied Excluded (Questions) Excluded (Expired) Exc…" at bounding box center [575, 288] width 112 height 21
click at [626, 291] on select "Choose an option... Pending Applied Excluded (Questions) Excluded (Expired) Exc…" at bounding box center [575, 288] width 112 height 21
click at [519, 278] on select "Choose an option... Pending Applied Excluded (Questions) Excluded (Expired) Exc…" at bounding box center [575, 288] width 112 height 21
select select ""pending""
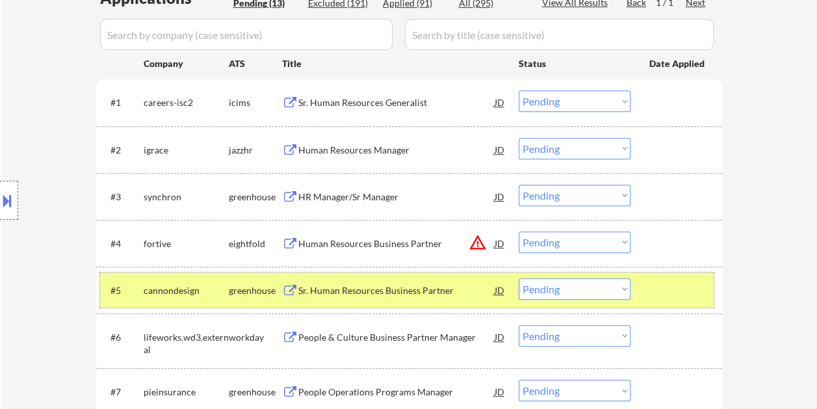
click at [671, 288] on div at bounding box center [678, 289] width 57 height 23
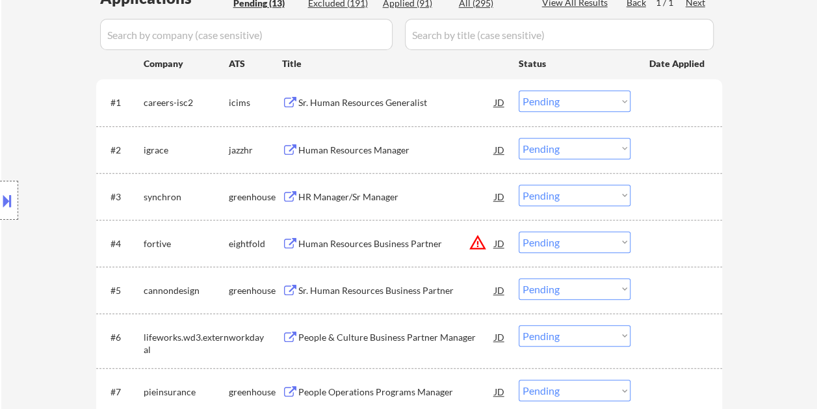
click at [657, 336] on div at bounding box center [678, 336] width 57 height 23
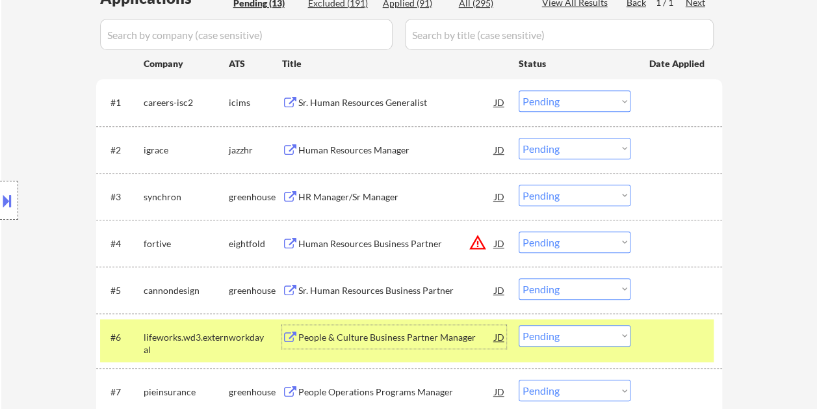
click at [425, 338] on div "People & Culture Business Partner Manager" at bounding box center [396, 337] width 196 height 13
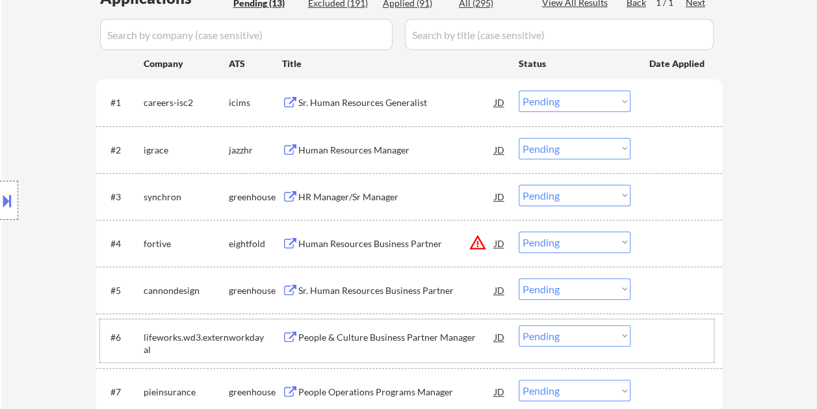
click at [661, 332] on div at bounding box center [678, 336] width 57 height 23
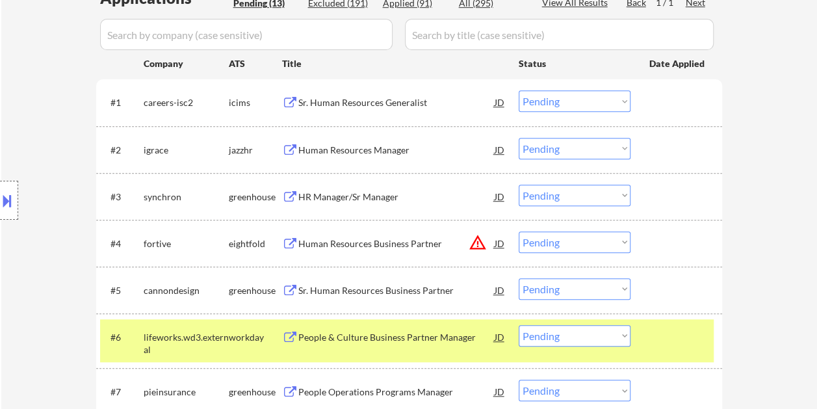
click at [391, 336] on div "People & Culture Business Partner Manager" at bounding box center [396, 337] width 196 height 13
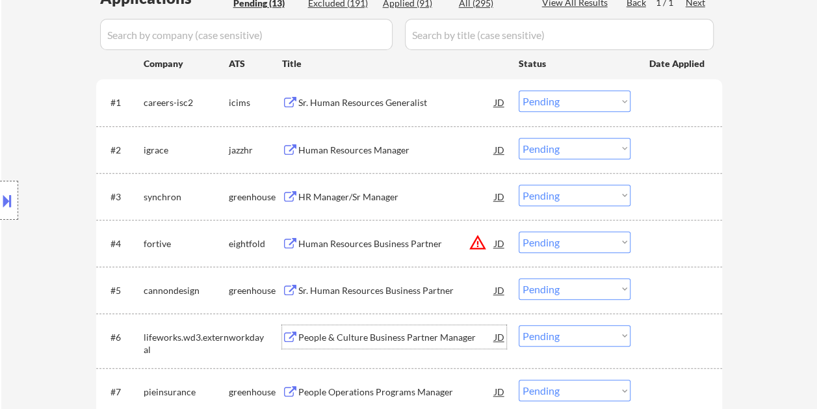
click at [14, 192] on div at bounding box center [9, 200] width 18 height 39
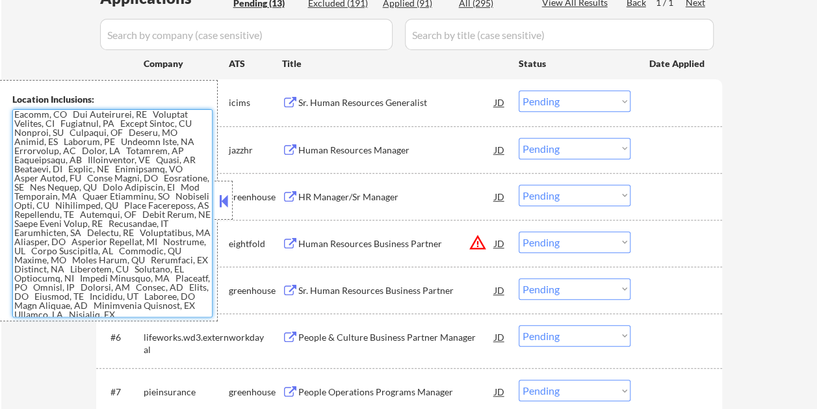
scroll to position [241, 0]
click at [228, 196] on button at bounding box center [224, 201] width 14 height 20
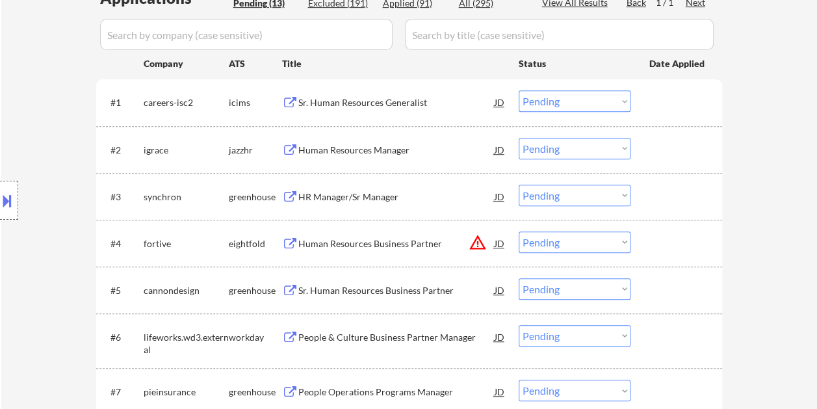
drag, startPoint x: 11, startPoint y: 196, endPoint x: 112, endPoint y: 218, distance: 104.0
click at [12, 196] on button at bounding box center [7, 200] width 14 height 21
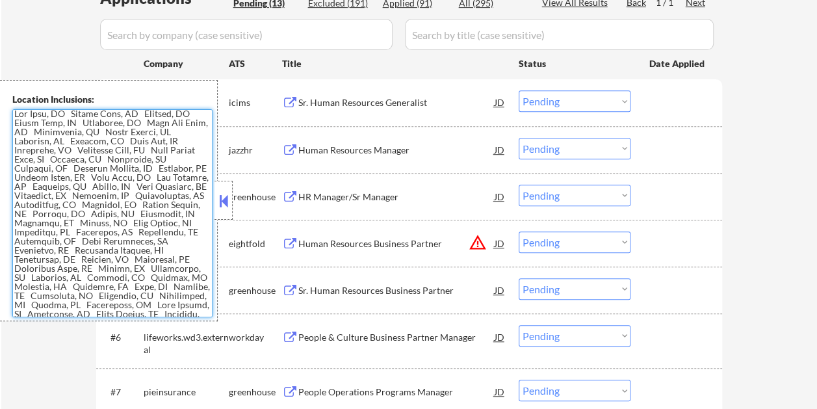
scroll to position [0, 0]
click at [233, 196] on div "greenhouse" at bounding box center [255, 197] width 53 height 13
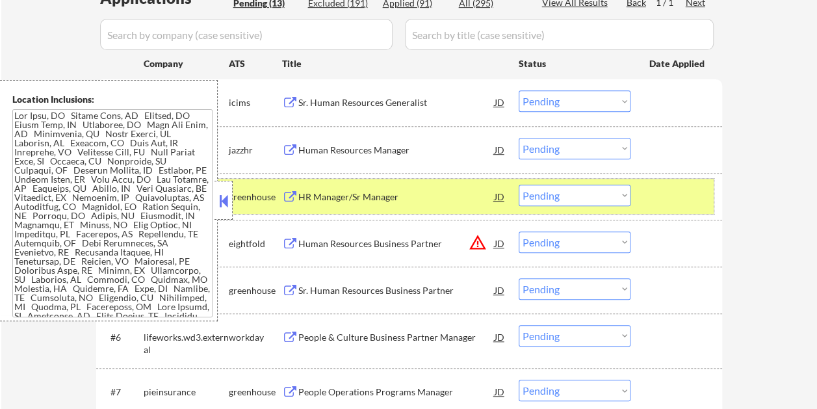
click at [222, 203] on button at bounding box center [224, 201] width 14 height 20
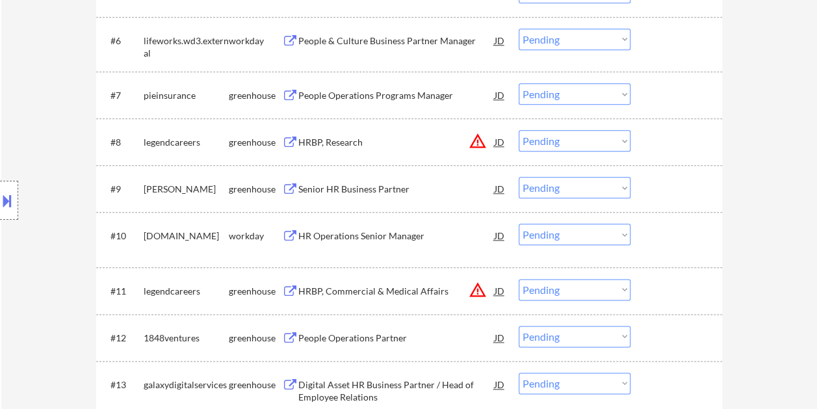
scroll to position [847, 0]
